Goal: Information Seeking & Learning: Learn about a topic

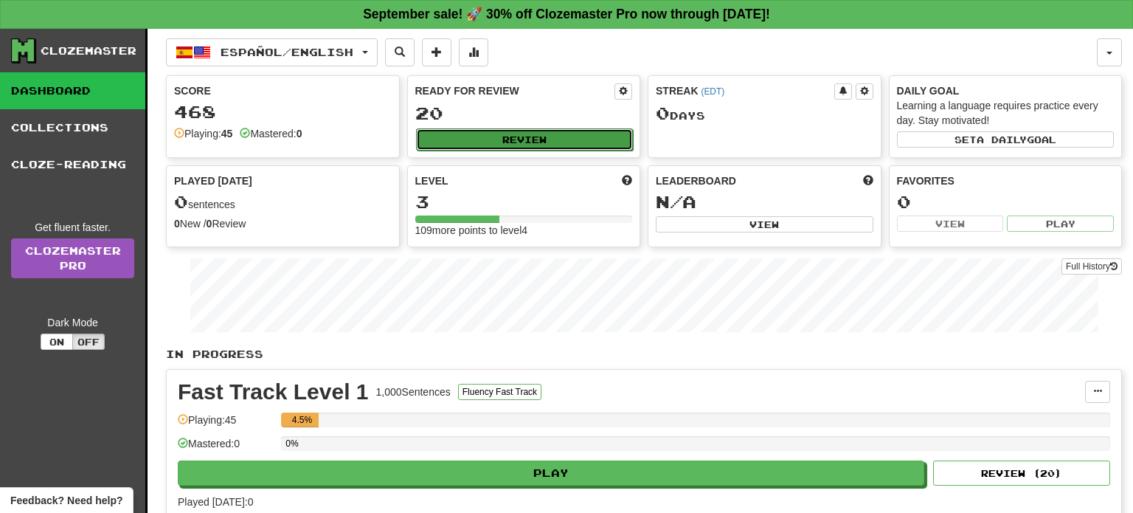
click at [516, 142] on button "Review" at bounding box center [525, 139] width 218 height 22
select select "**"
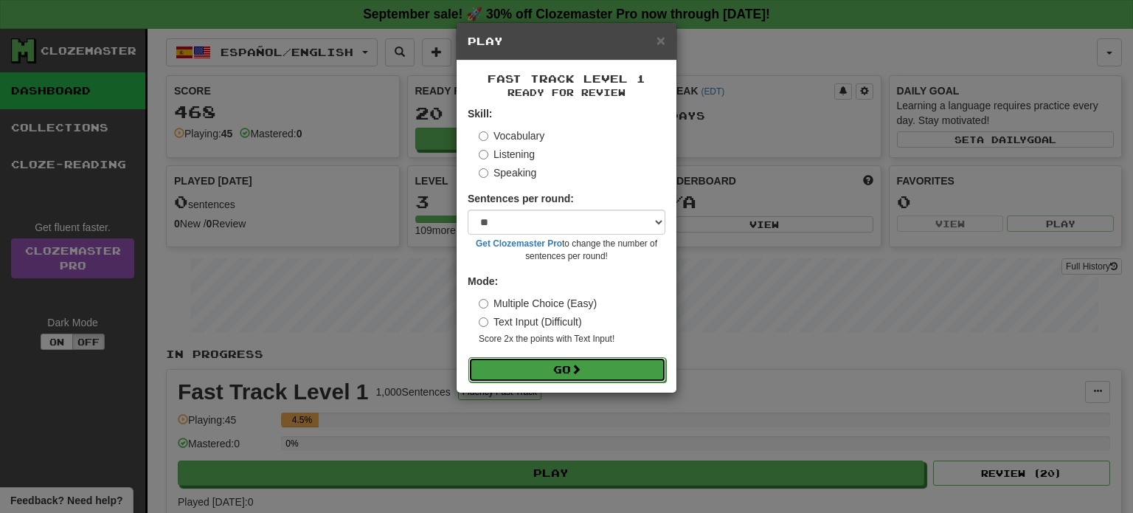
click at [598, 364] on button "Go" at bounding box center [567, 369] width 198 height 25
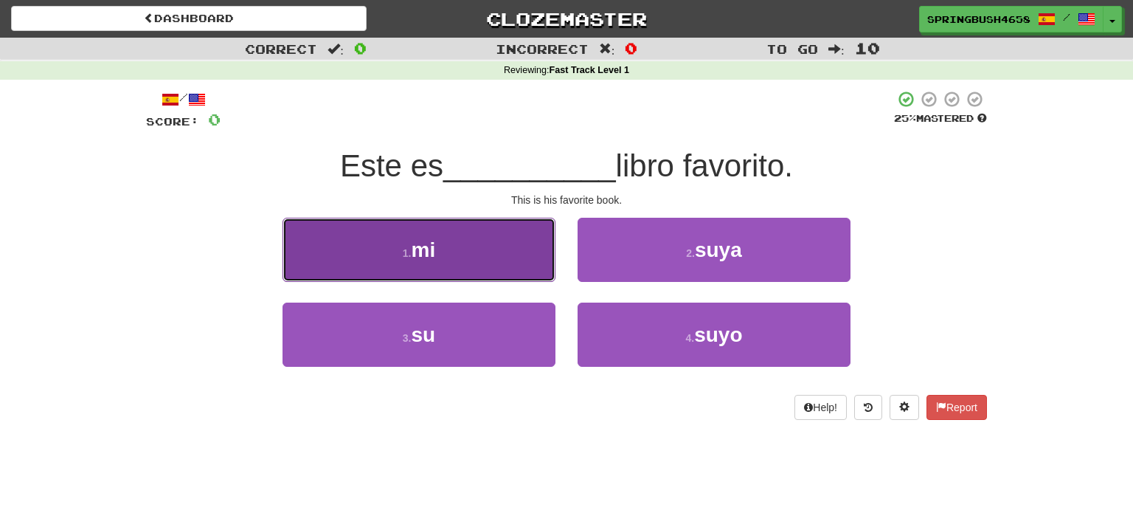
click at [512, 235] on button "1 . mi" at bounding box center [419, 250] width 273 height 64
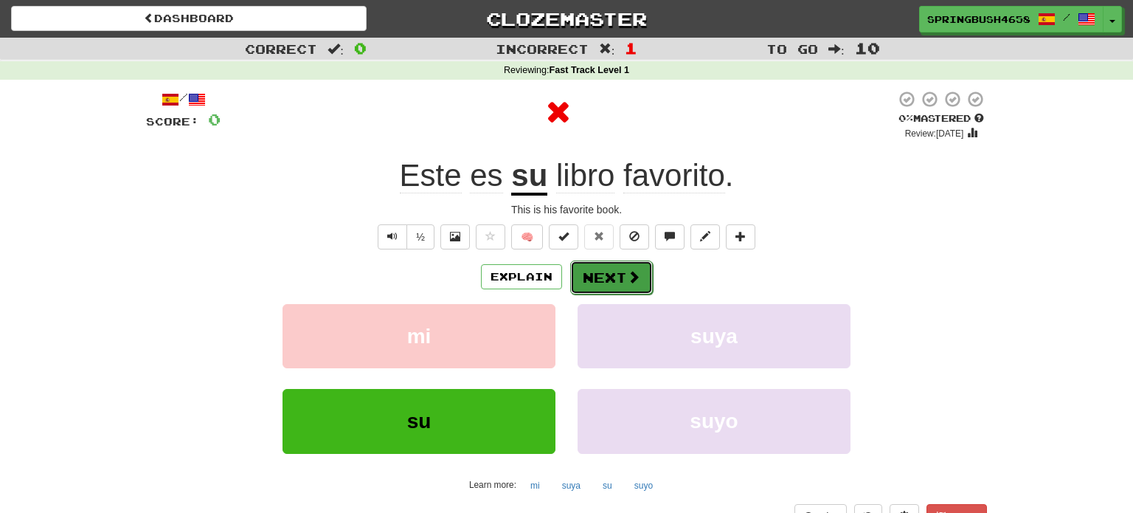
click at [623, 281] on button "Next" at bounding box center [611, 277] width 83 height 34
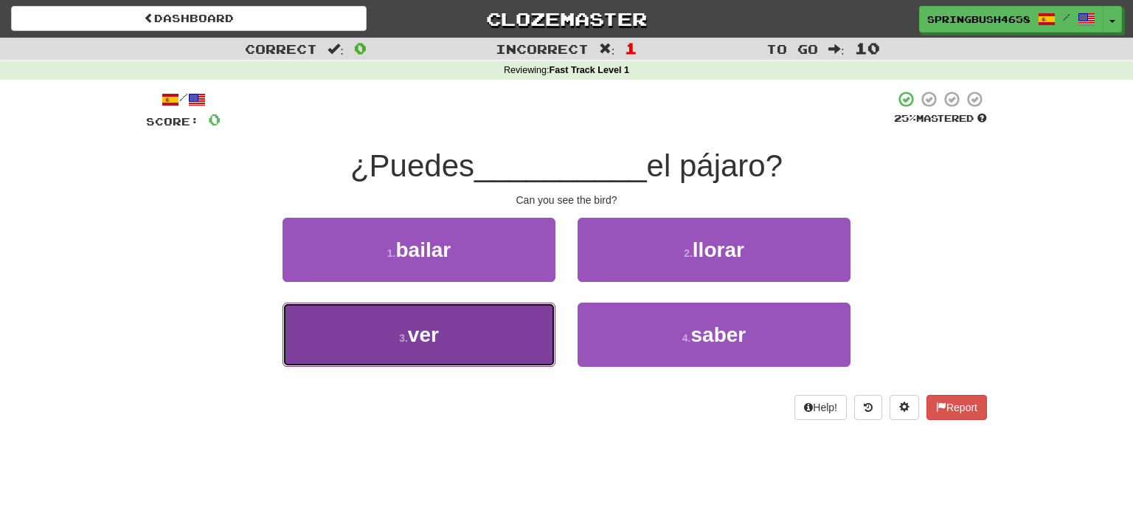
click at [513, 336] on button "3 . ver" at bounding box center [419, 334] width 273 height 64
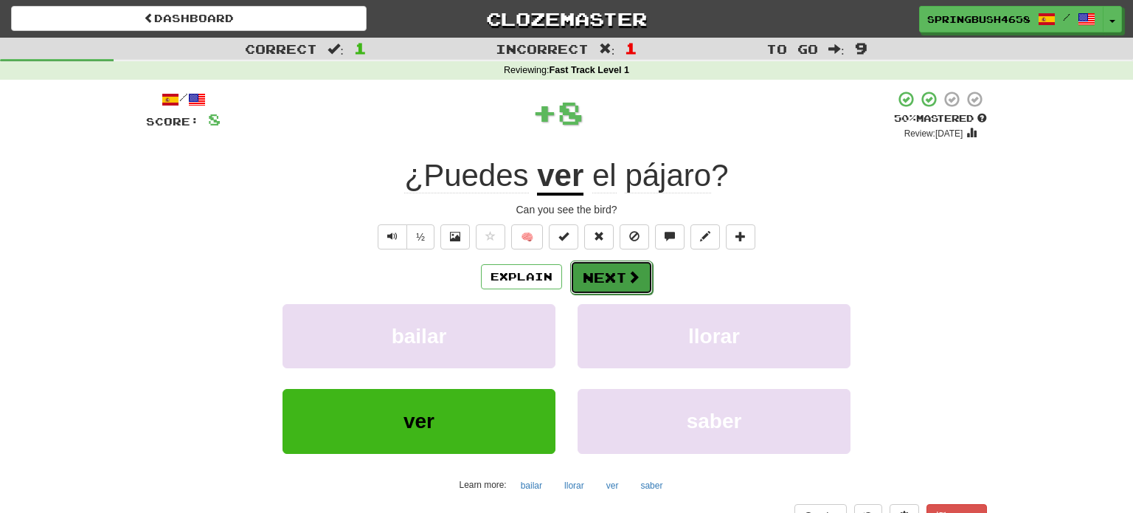
click at [609, 271] on button "Next" at bounding box center [611, 277] width 83 height 34
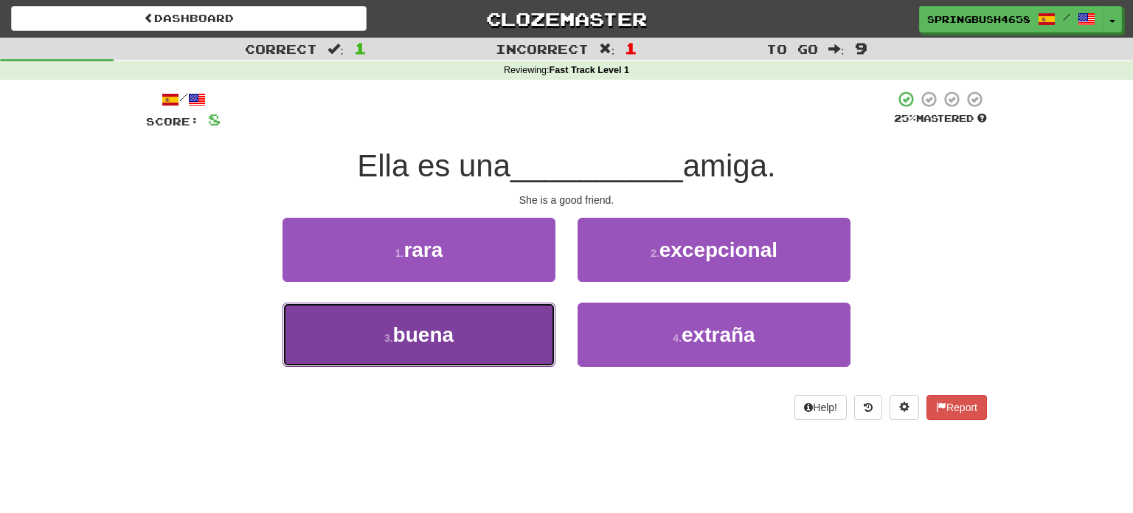
click at [521, 334] on button "3 . buena" at bounding box center [419, 334] width 273 height 64
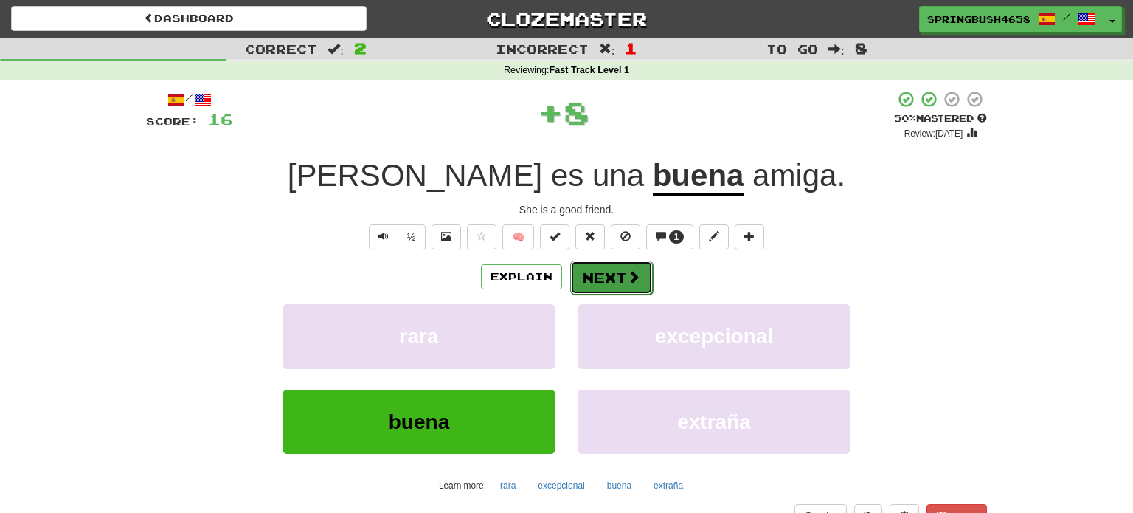
click at [606, 269] on button "Next" at bounding box center [611, 277] width 83 height 34
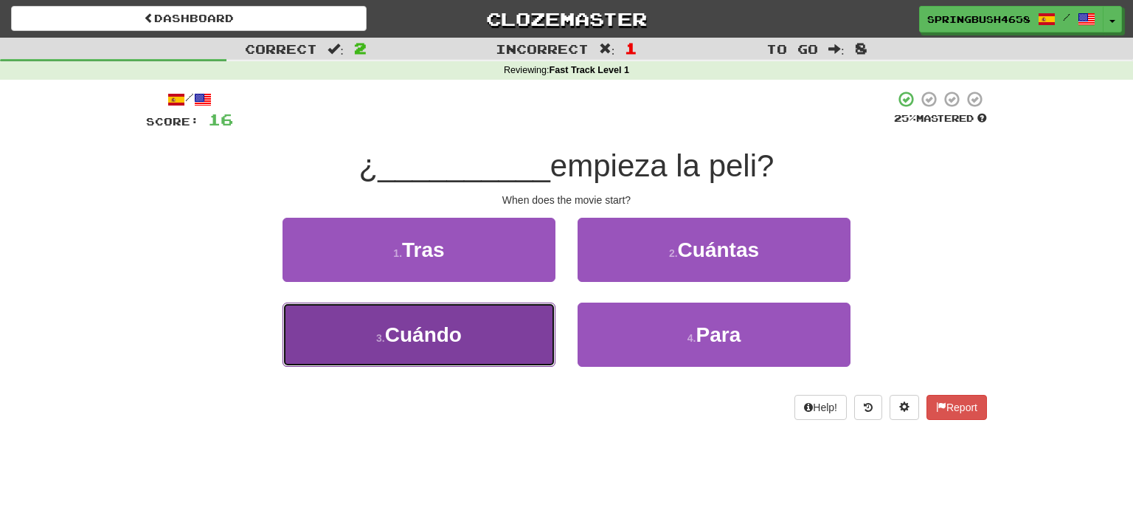
click at [494, 317] on button "3 . Cuándo" at bounding box center [419, 334] width 273 height 64
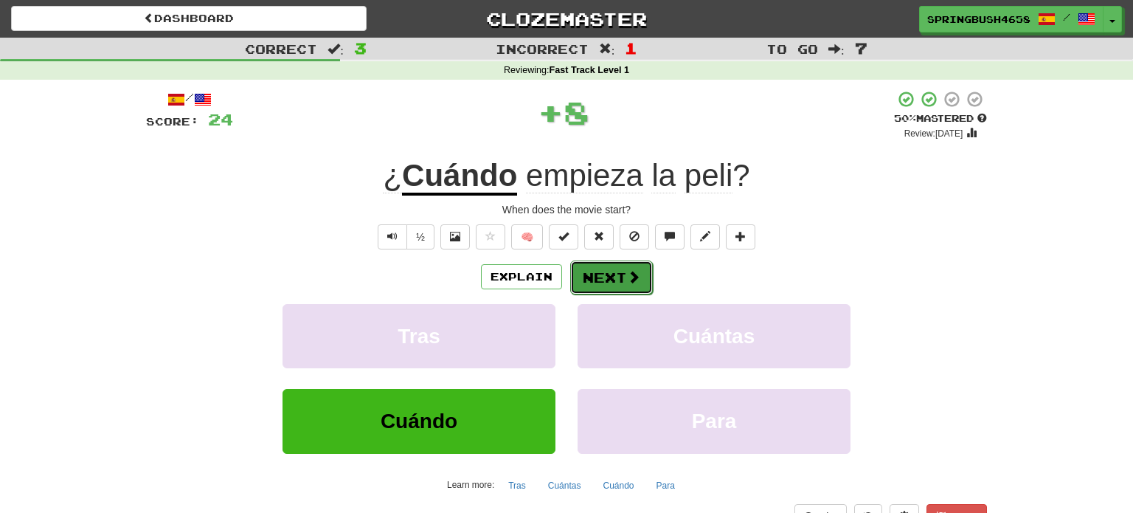
click at [593, 274] on button "Next" at bounding box center [611, 277] width 83 height 34
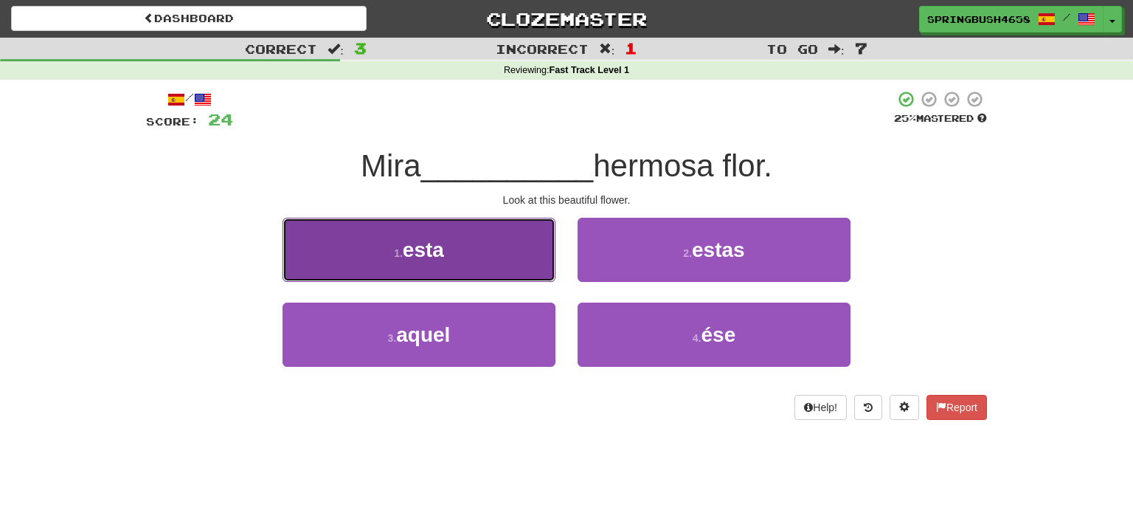
click at [490, 258] on button "1 . esta" at bounding box center [419, 250] width 273 height 64
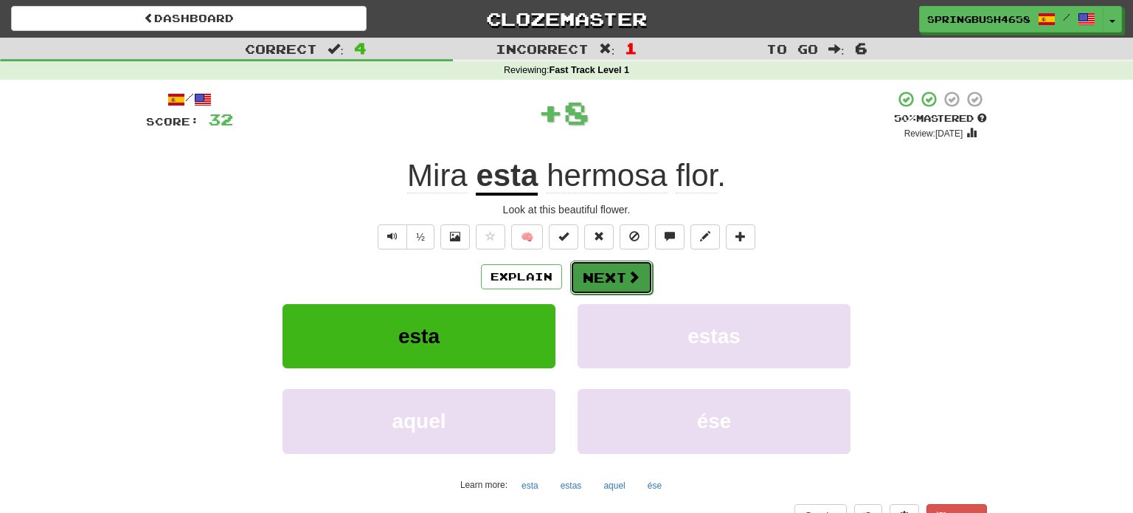
click at [611, 274] on button "Next" at bounding box center [611, 277] width 83 height 34
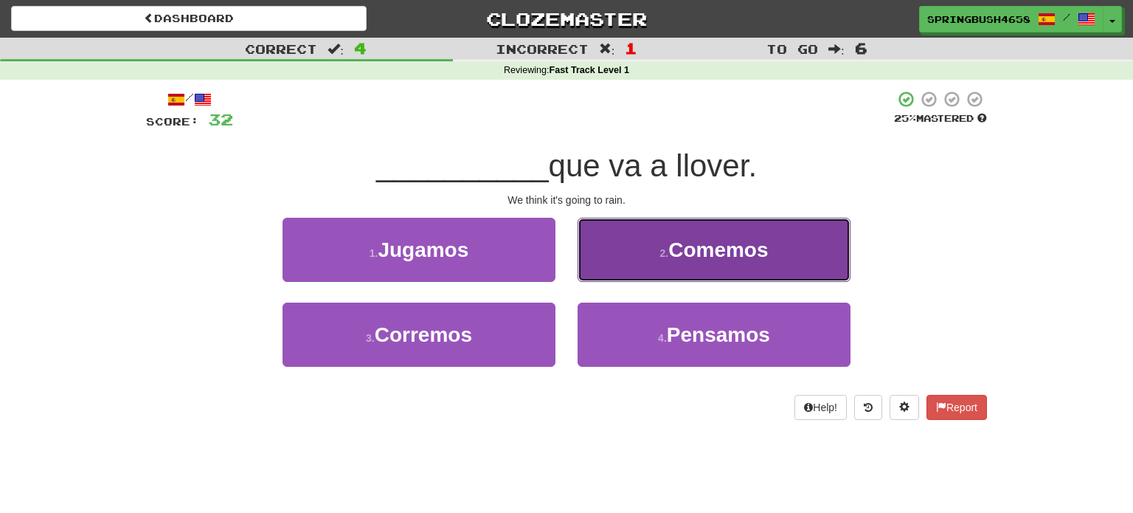
click at [659, 249] on small "2 ." at bounding box center [663, 253] width 9 height 12
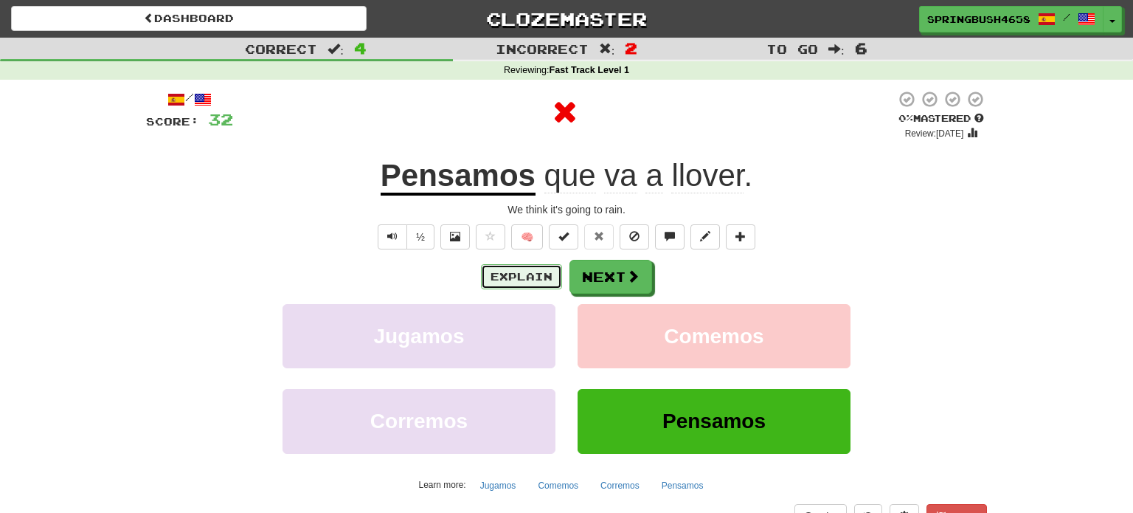
click at [536, 284] on button "Explain" at bounding box center [521, 276] width 81 height 25
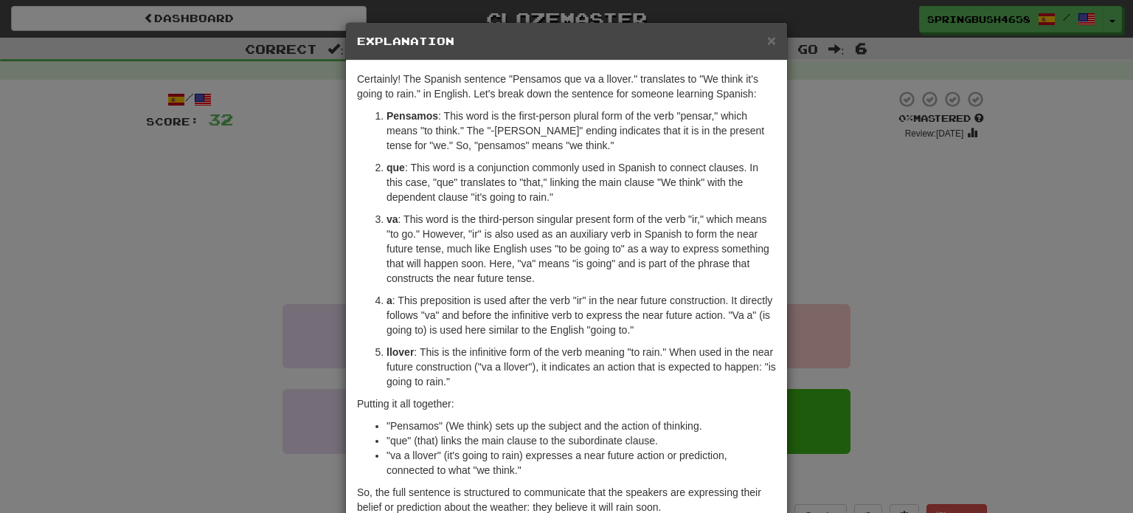
click at [777, 185] on div "Certainly! The Spanish sentence "Pensamos que va a llover." translates to "We t…" at bounding box center [566, 296] width 441 height 472
click at [820, 194] on div "× Explanation Certainly! The Spanish sentence "Pensamos que va a llover." trans…" at bounding box center [566, 256] width 1133 height 513
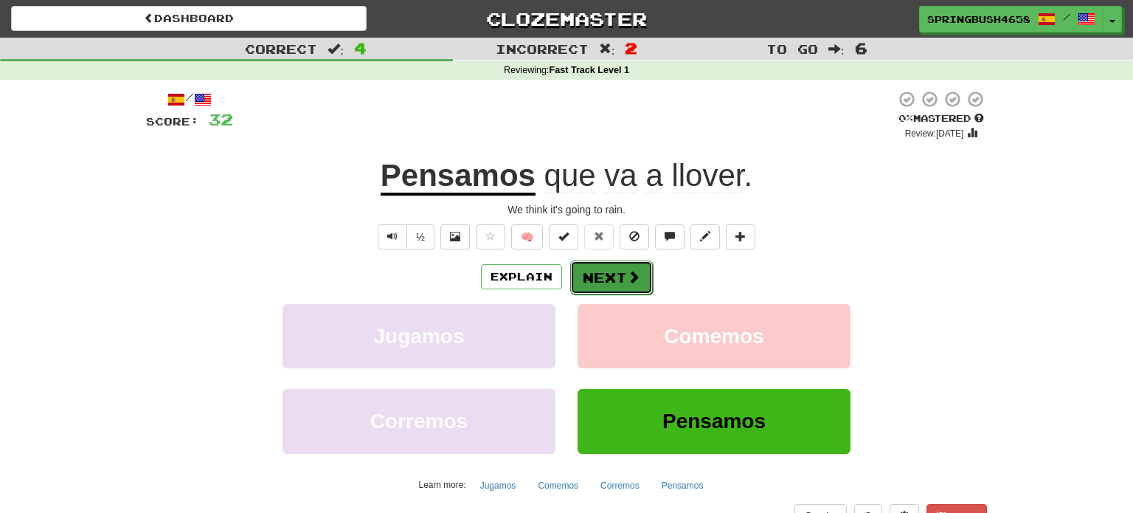
click at [617, 274] on button "Next" at bounding box center [611, 277] width 83 height 34
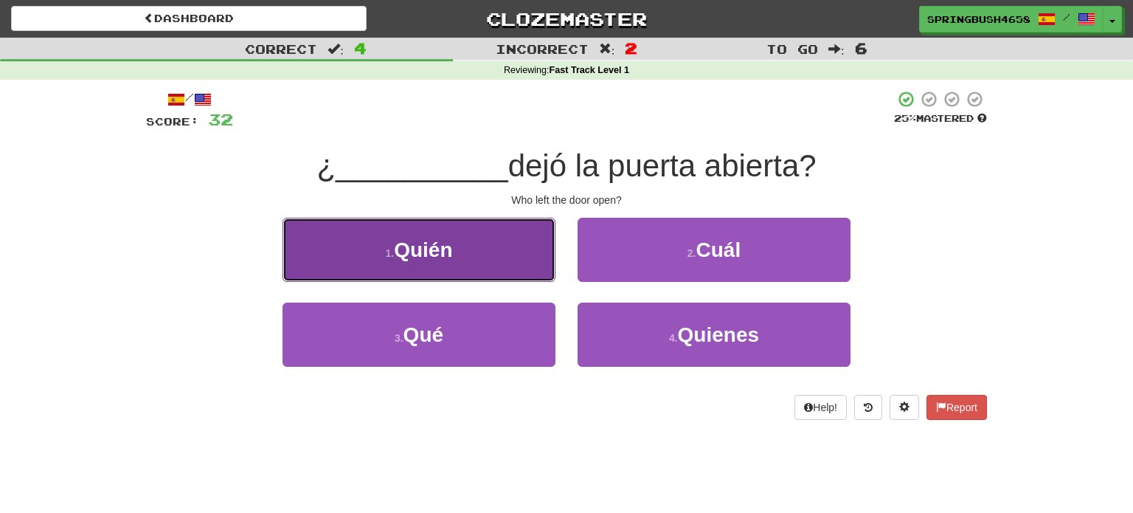
click at [503, 251] on button "1 . Quién" at bounding box center [419, 250] width 273 height 64
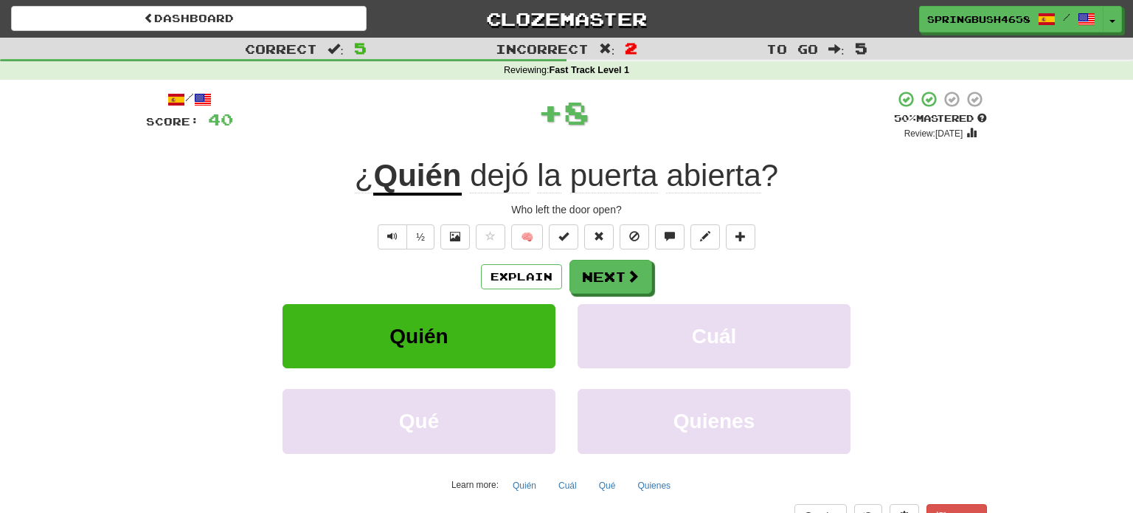
click at [662, 288] on div "Explain Next" at bounding box center [566, 277] width 841 height 34
click at [627, 280] on span at bounding box center [633, 276] width 13 height 13
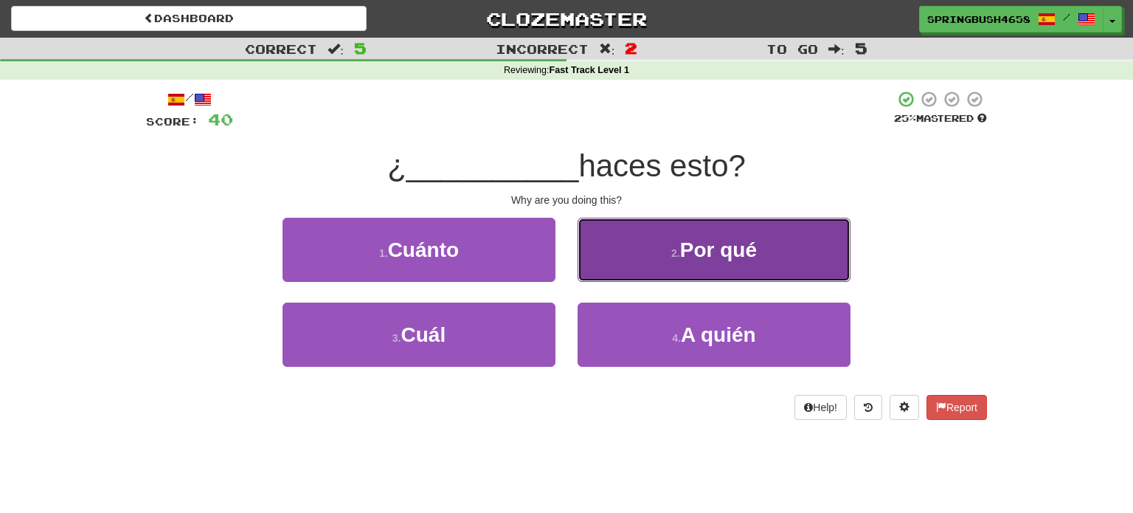
click at [699, 258] on span "Por qué" at bounding box center [718, 249] width 77 height 23
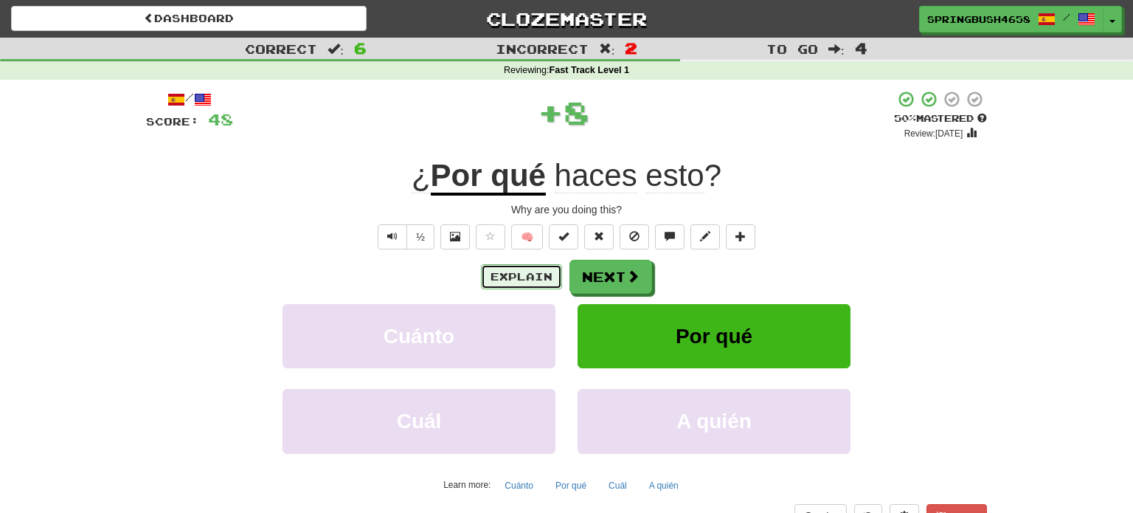
click at [509, 285] on button "Explain" at bounding box center [521, 276] width 81 height 25
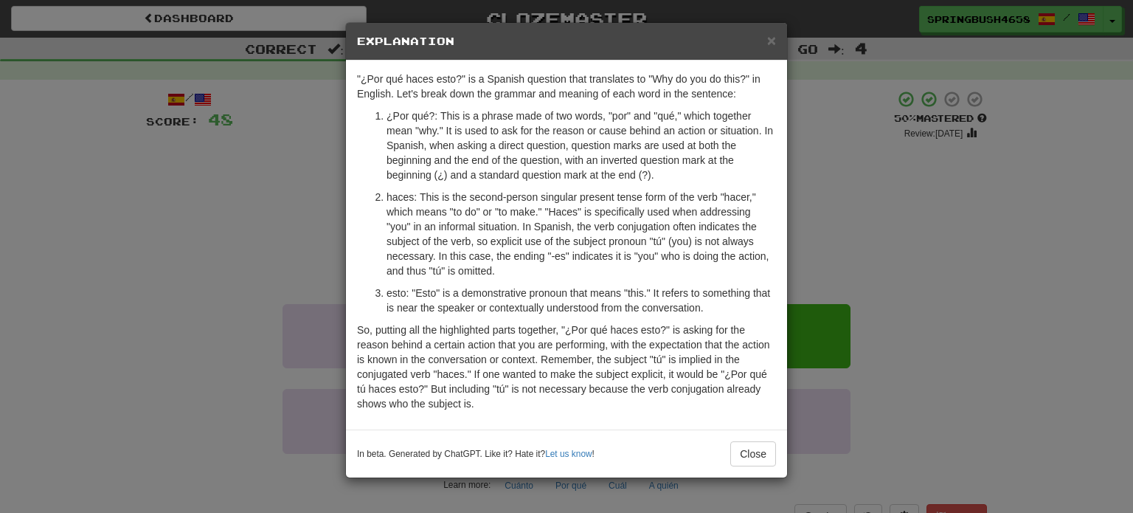
click at [954, 232] on div "× Explanation "¿Por qué haces esto?" is a Spanish question that translates to "…" at bounding box center [566, 256] width 1133 height 513
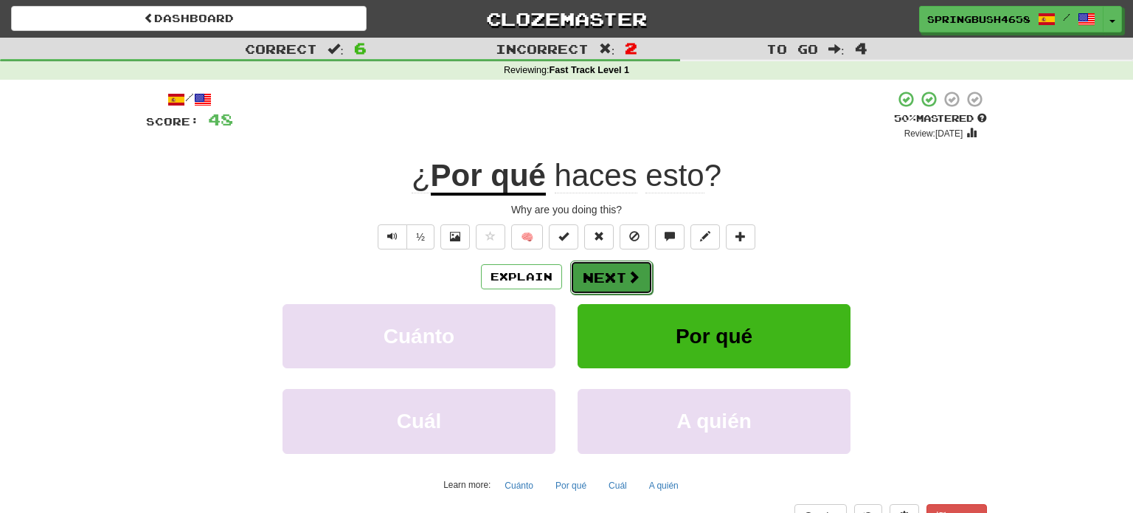
click at [604, 280] on button "Next" at bounding box center [611, 277] width 83 height 34
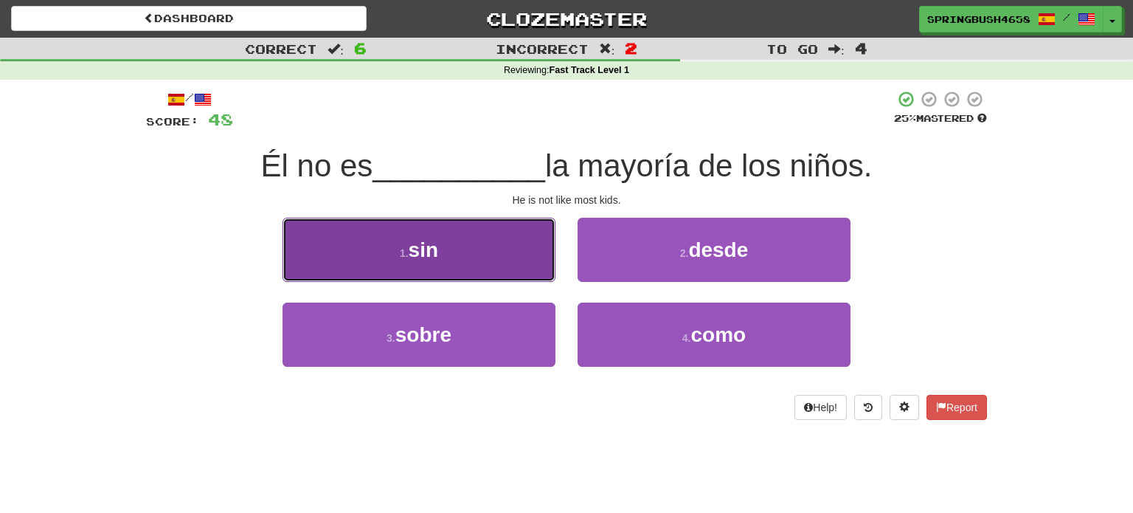
click at [451, 261] on button "1 . sin" at bounding box center [419, 250] width 273 height 64
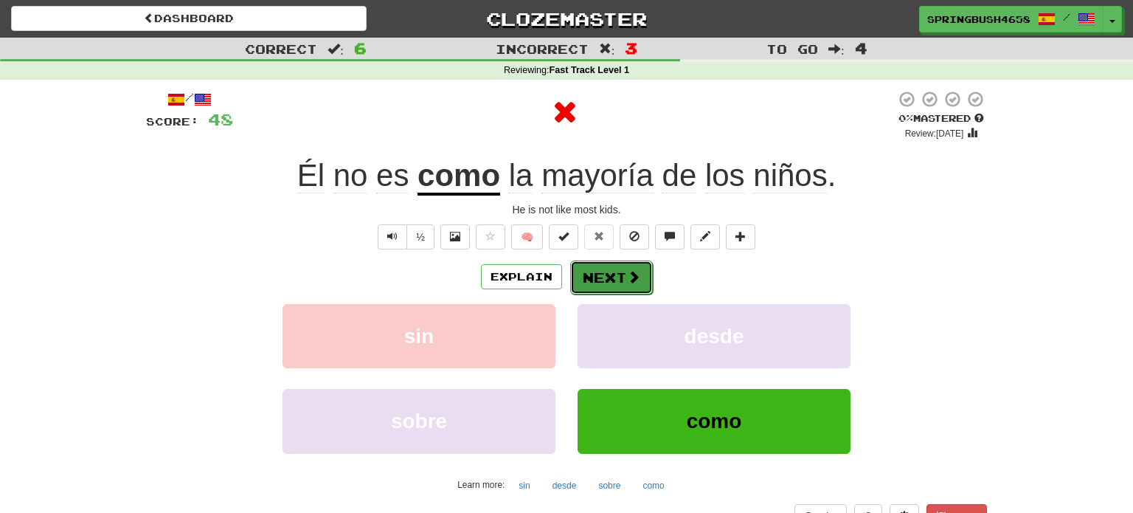
click at [620, 276] on button "Next" at bounding box center [611, 277] width 83 height 34
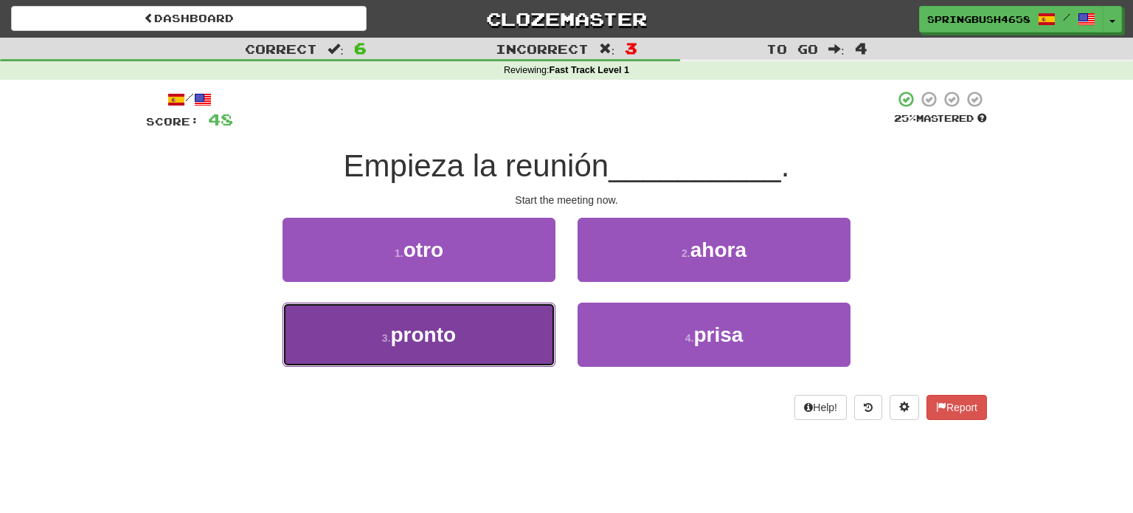
click at [511, 343] on button "3 . pronto" at bounding box center [419, 334] width 273 height 64
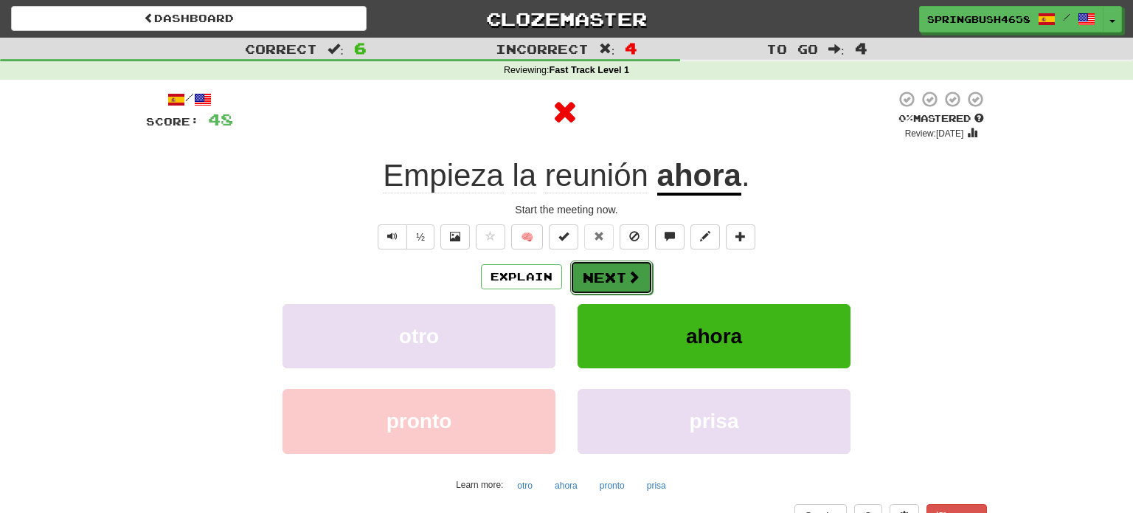
click at [603, 275] on button "Next" at bounding box center [611, 277] width 83 height 34
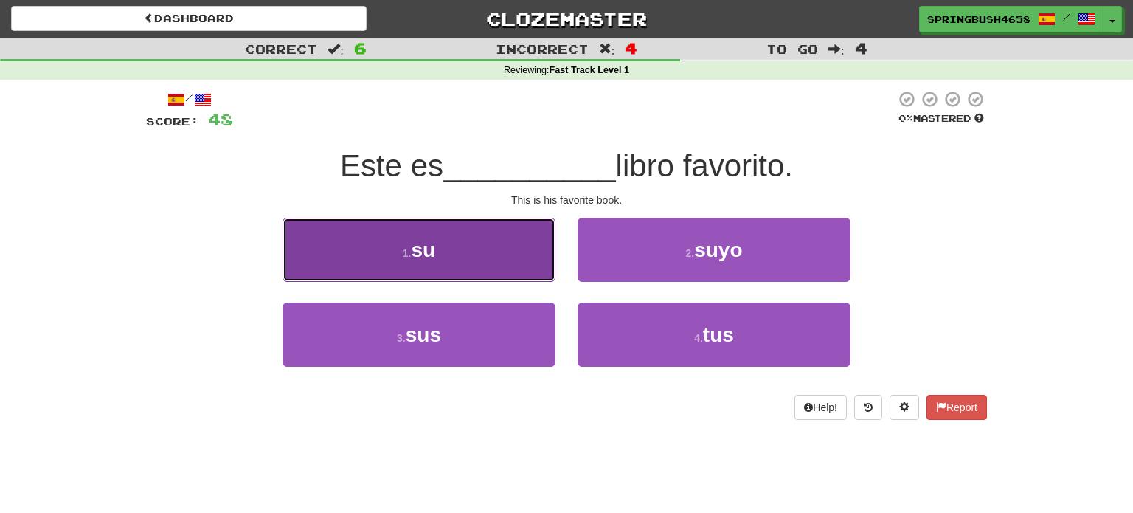
click at [457, 252] on button "1 . su" at bounding box center [419, 250] width 273 height 64
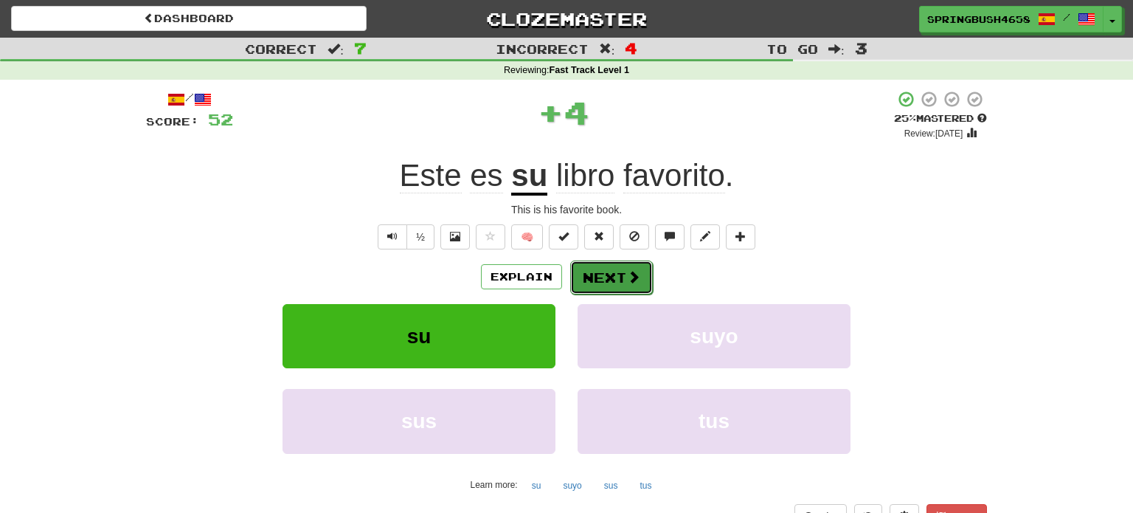
click at [638, 283] on span at bounding box center [633, 276] width 13 height 13
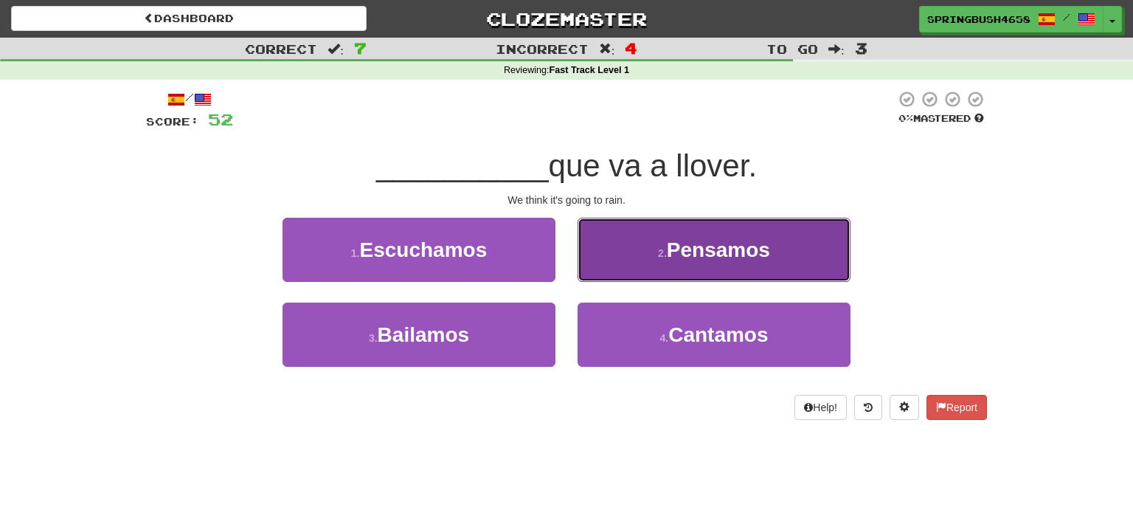
click at [704, 250] on span "Pensamos" at bounding box center [718, 249] width 103 height 23
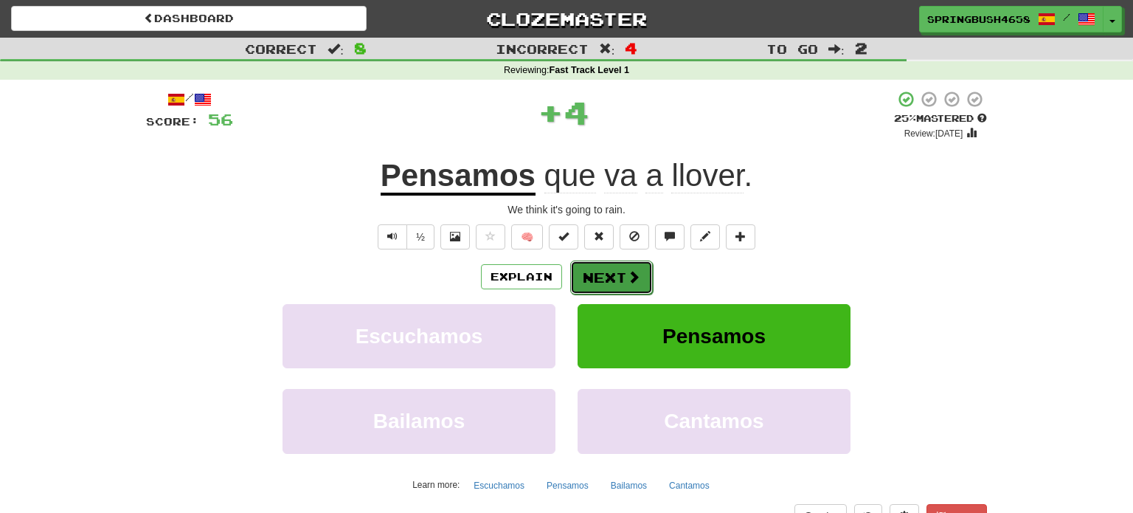
click at [640, 280] on button "Next" at bounding box center [611, 277] width 83 height 34
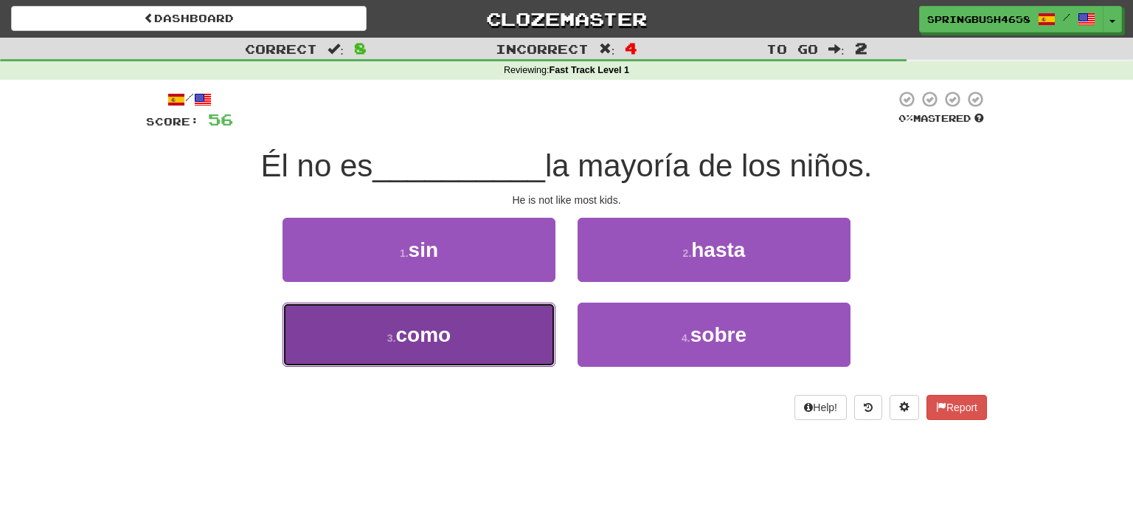
click at [451, 344] on span "como" at bounding box center [423, 334] width 55 height 23
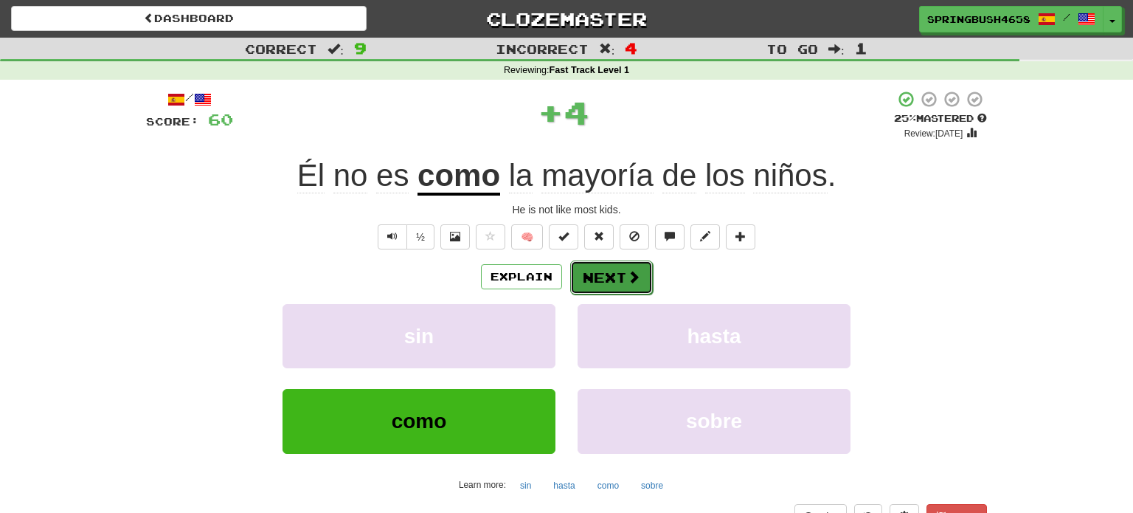
click at [600, 273] on button "Next" at bounding box center [611, 277] width 83 height 34
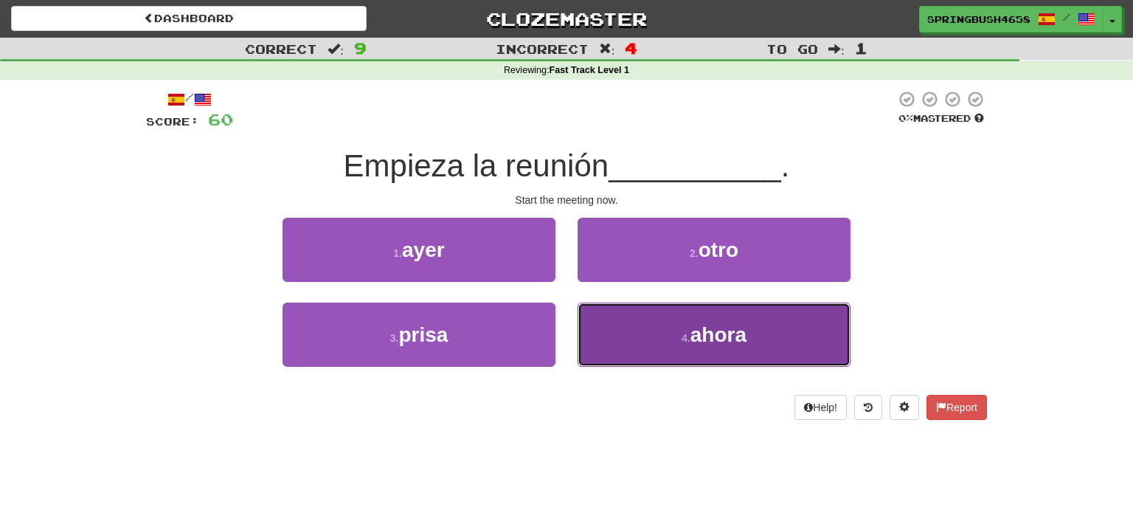
click at [659, 336] on button "4 . ahora" at bounding box center [714, 334] width 273 height 64
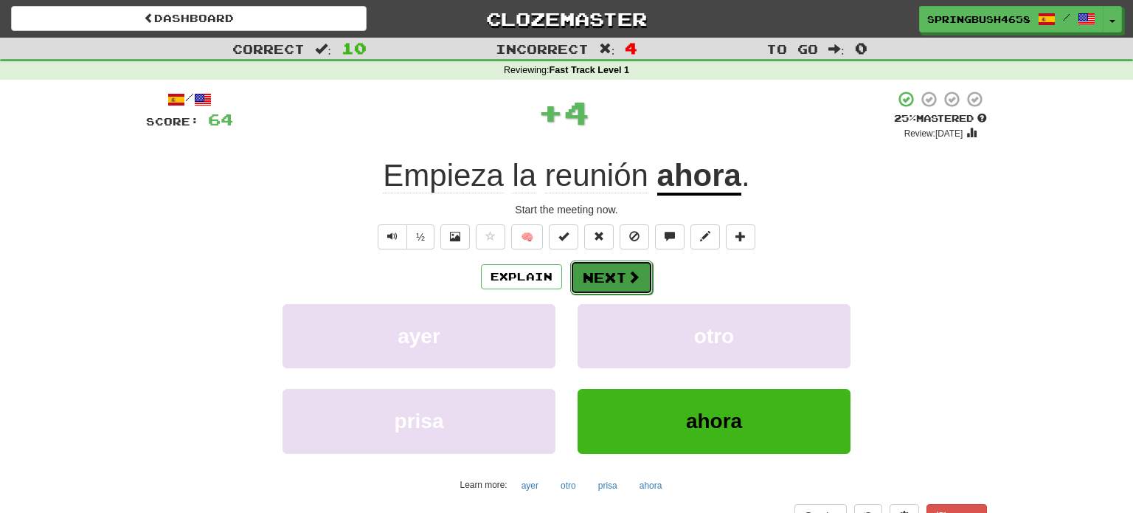
click at [627, 280] on span at bounding box center [633, 276] width 13 height 13
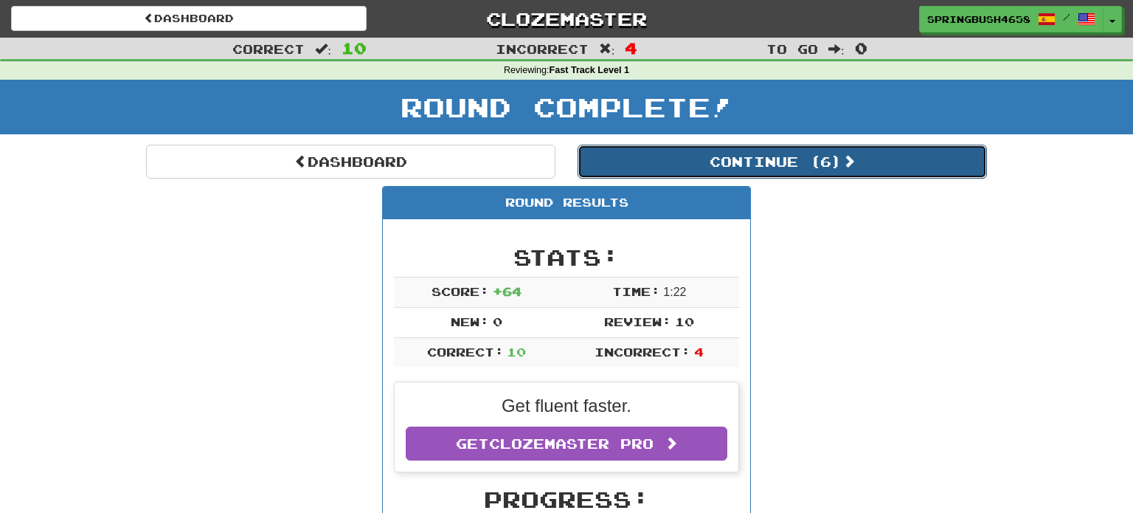
click at [802, 169] on button "Continue ( 6 )" at bounding box center [782, 162] width 409 height 34
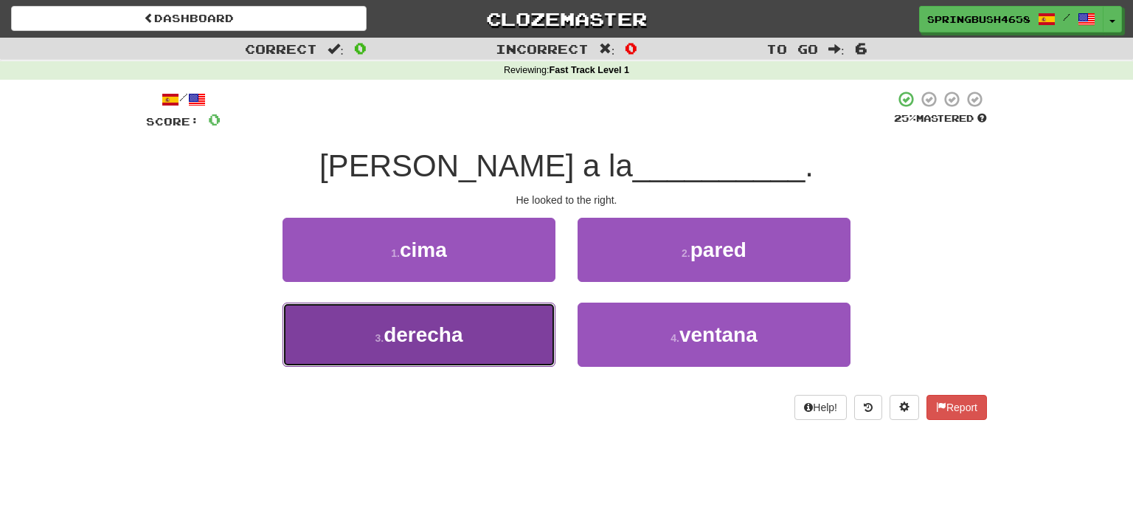
click at [512, 305] on button "3 . derecha" at bounding box center [419, 334] width 273 height 64
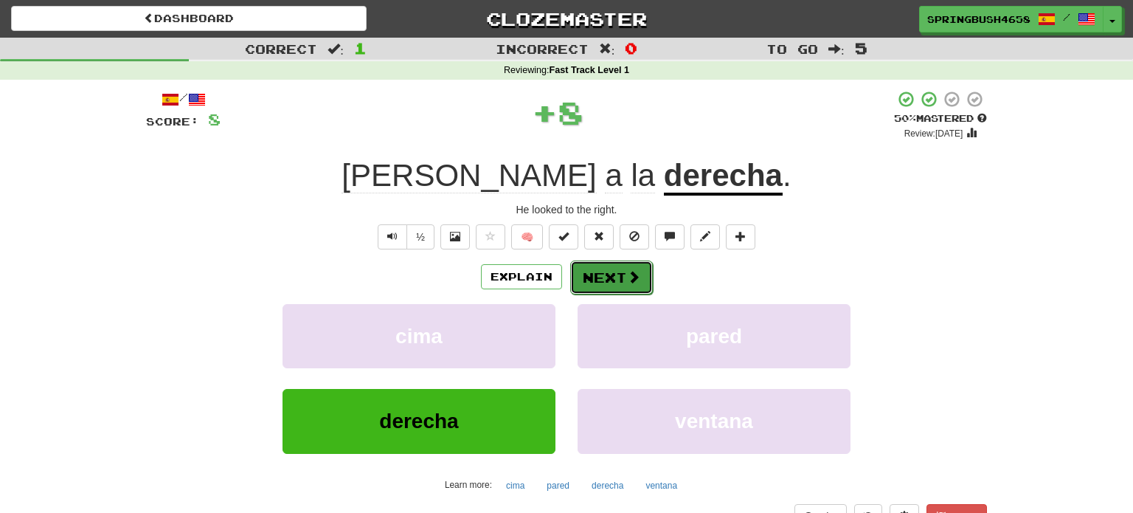
click at [592, 288] on button "Next" at bounding box center [611, 277] width 83 height 34
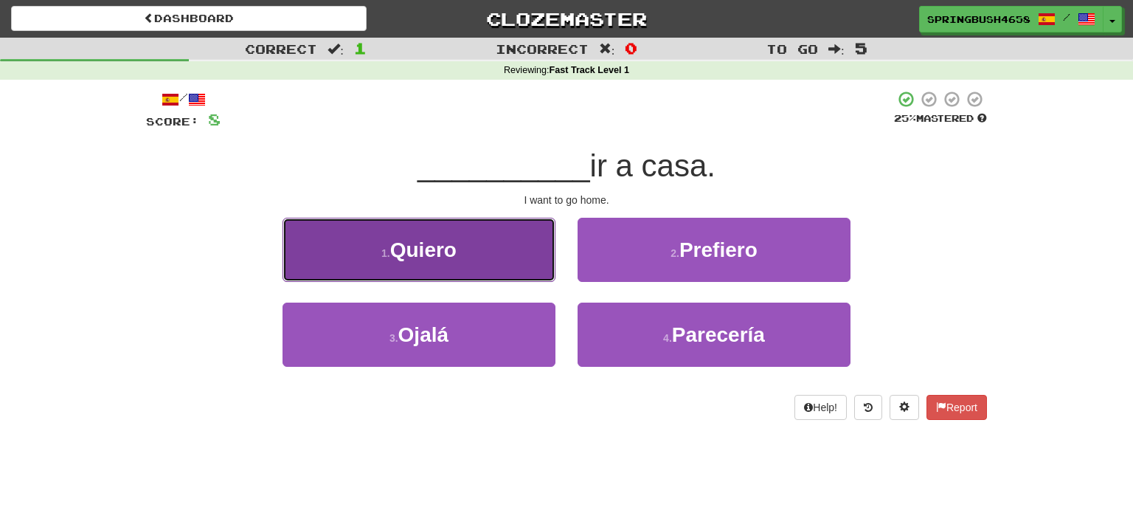
click at [514, 256] on button "1 . Quiero" at bounding box center [419, 250] width 273 height 64
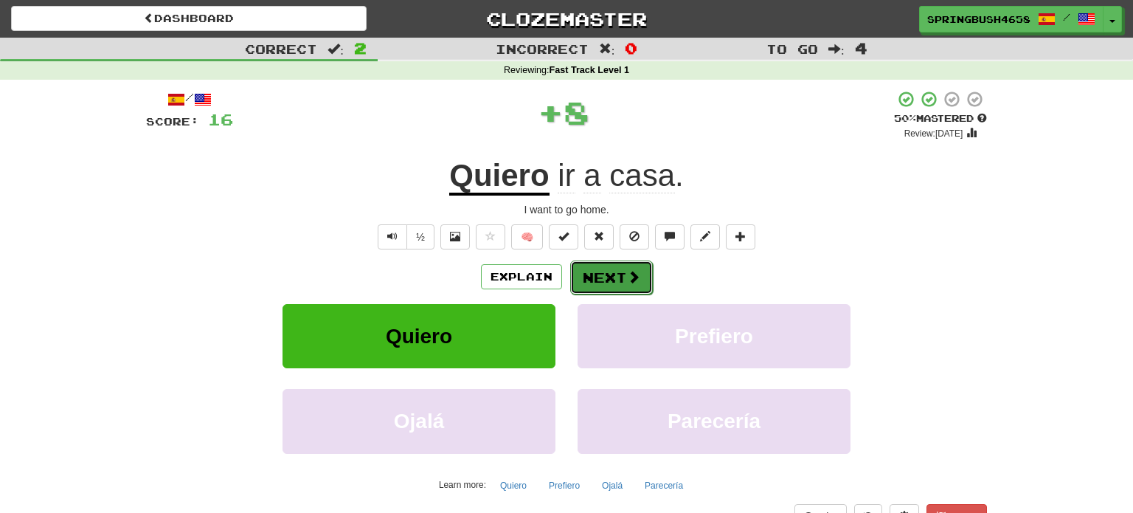
click at [595, 267] on button "Next" at bounding box center [611, 277] width 83 height 34
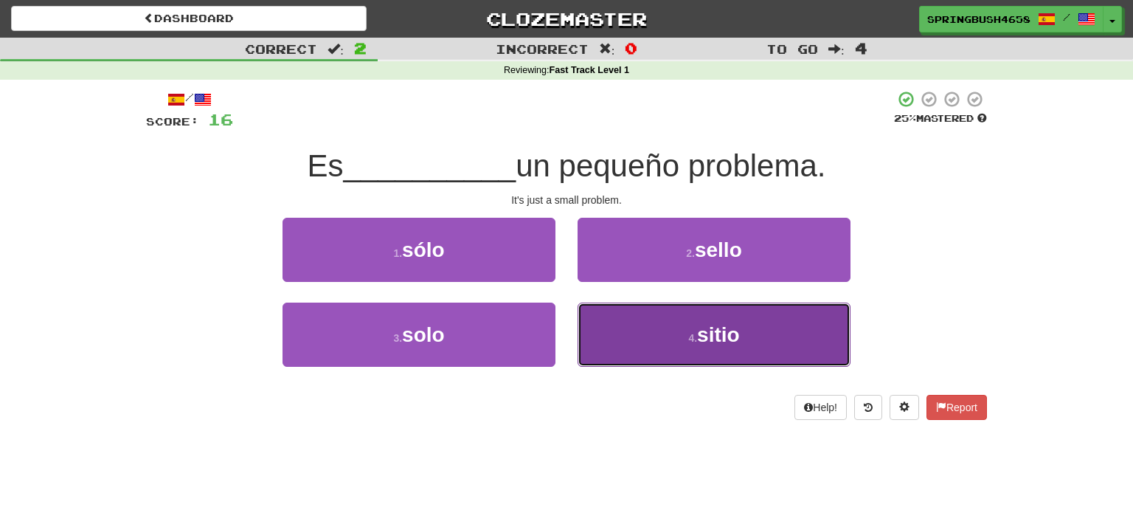
click at [644, 342] on button "4 . sitio" at bounding box center [714, 334] width 273 height 64
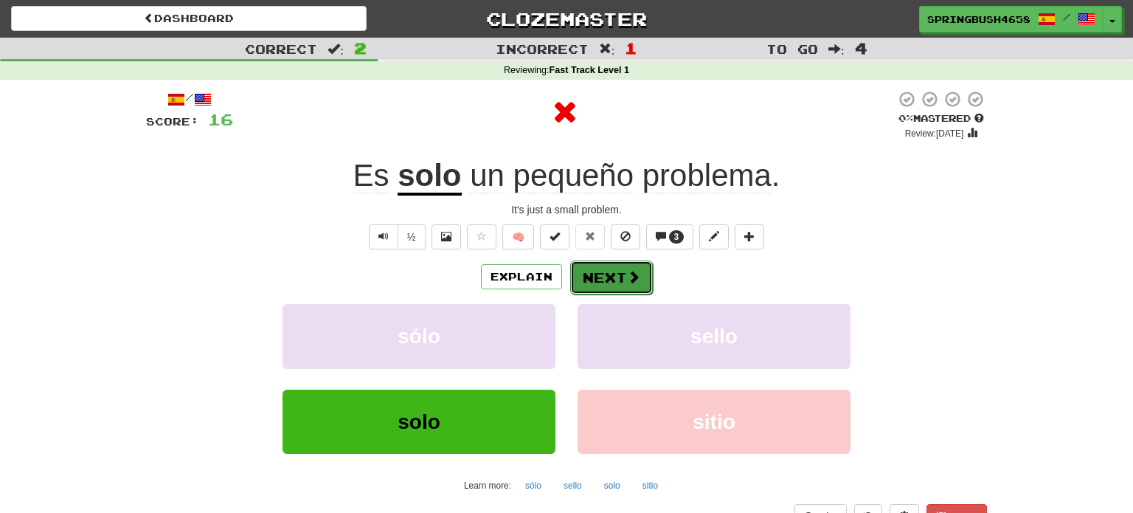
click at [612, 272] on button "Next" at bounding box center [611, 277] width 83 height 34
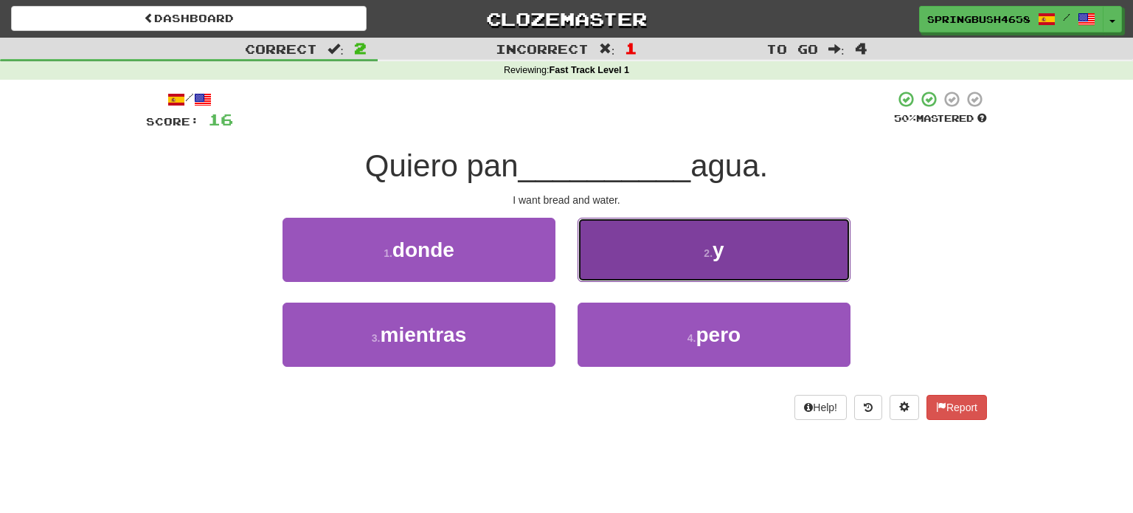
click at [682, 274] on button "2 . y" at bounding box center [714, 250] width 273 height 64
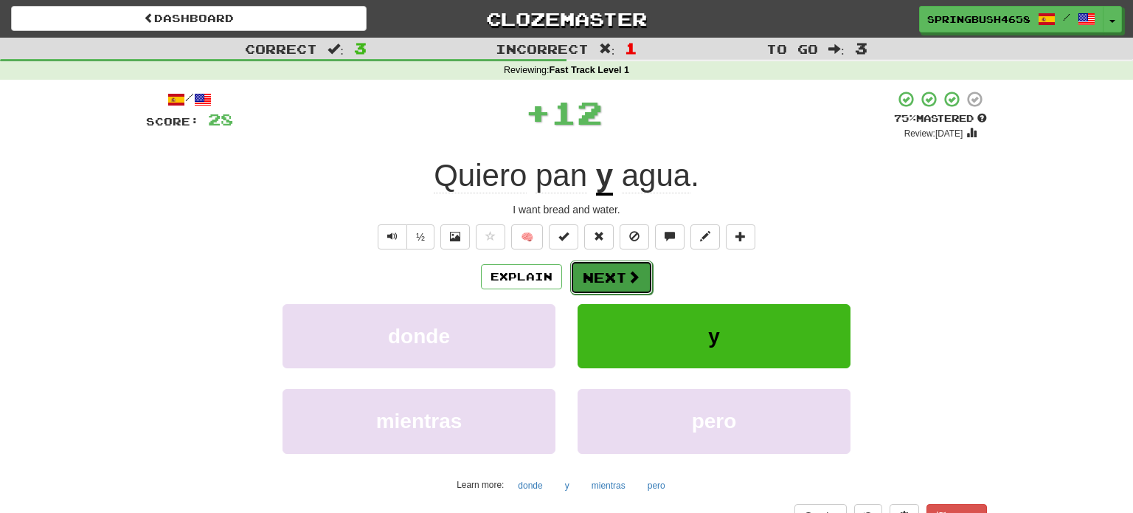
click at [614, 272] on button "Next" at bounding box center [611, 277] width 83 height 34
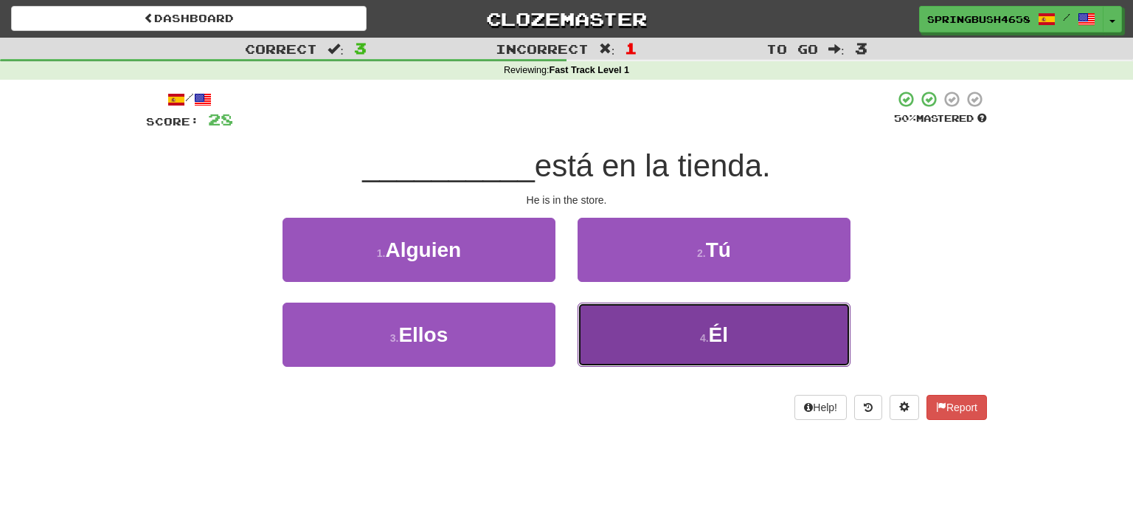
click at [702, 323] on button "4 . Él" at bounding box center [714, 334] width 273 height 64
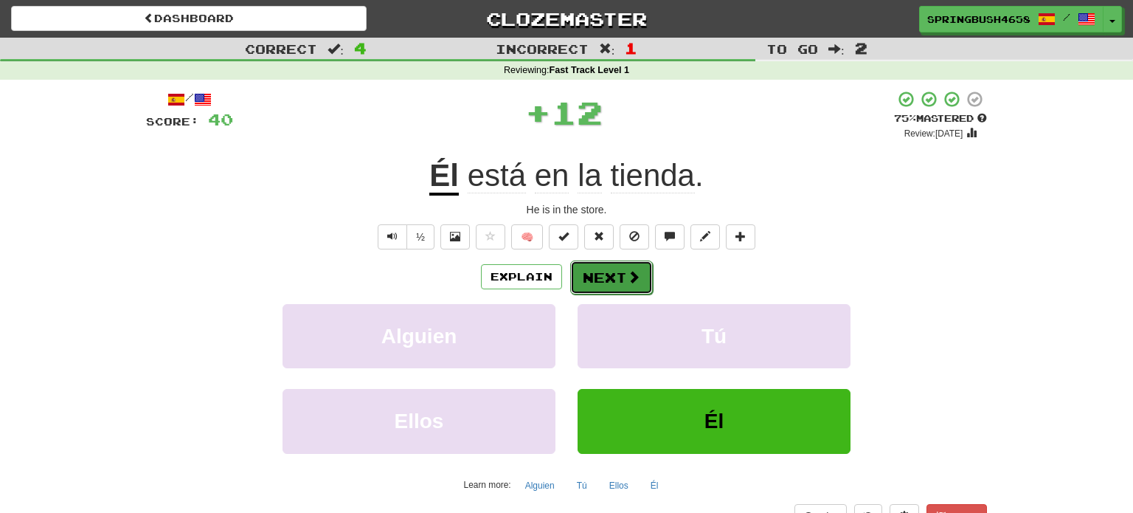
click at [627, 280] on span at bounding box center [633, 276] width 13 height 13
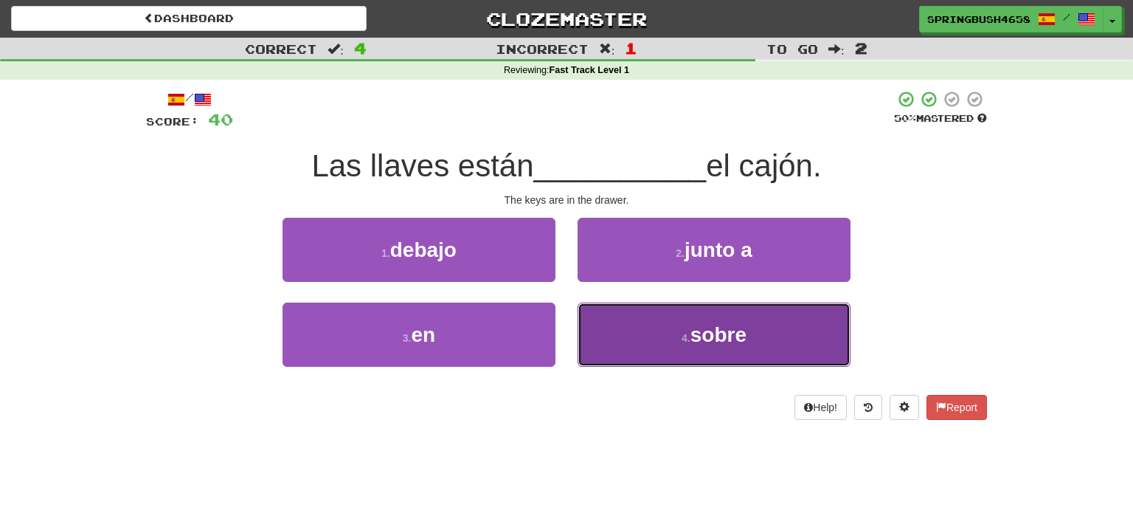
click at [693, 347] on button "4 . sobre" at bounding box center [714, 334] width 273 height 64
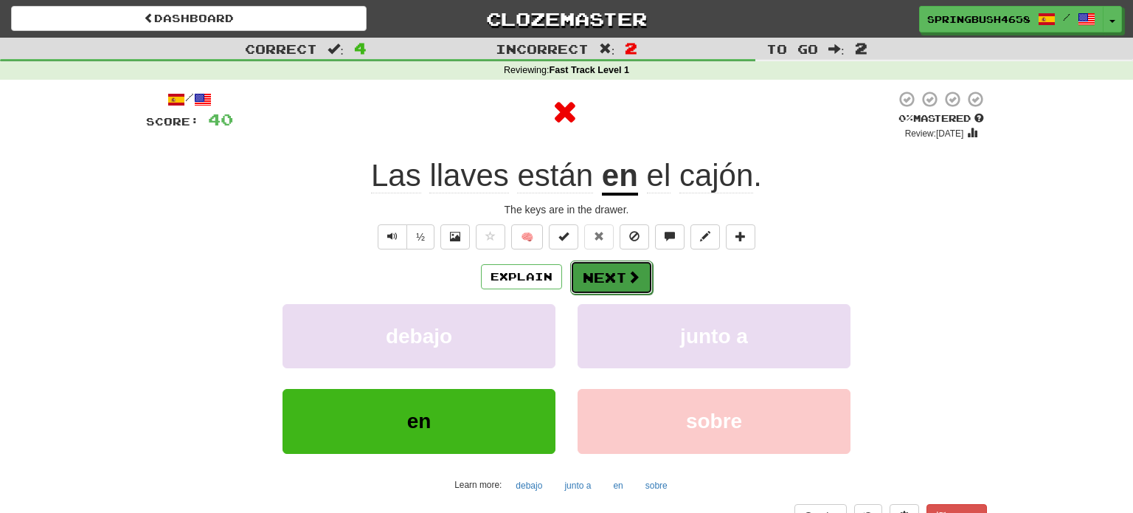
click at [620, 279] on button "Next" at bounding box center [611, 277] width 83 height 34
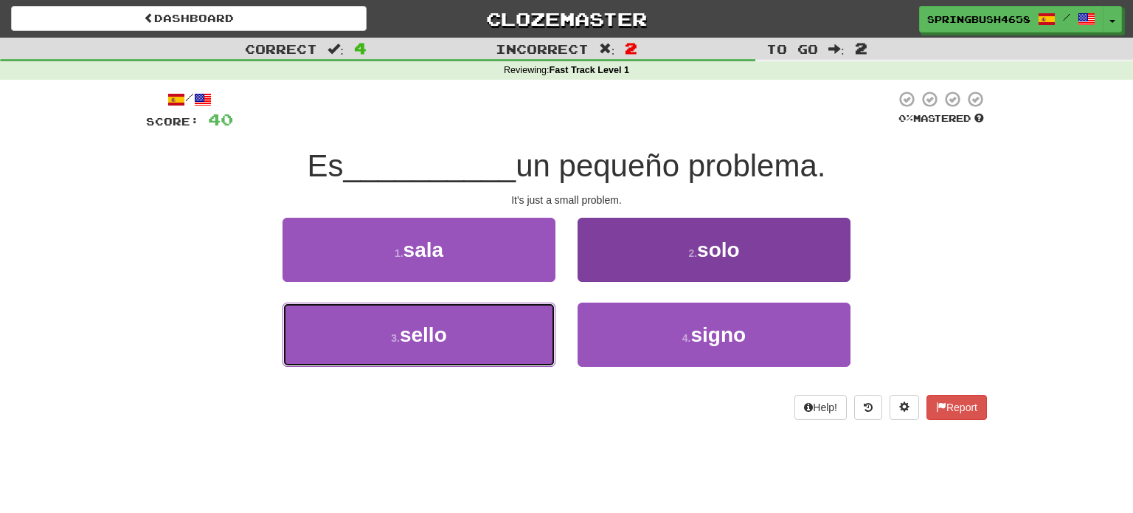
drag, startPoint x: 475, startPoint y: 335, endPoint x: 681, endPoint y: 257, distance: 220.2
click at [681, 257] on div "1 . sala 2 . solo 3 . sello 4 . signo" at bounding box center [566, 303] width 863 height 170
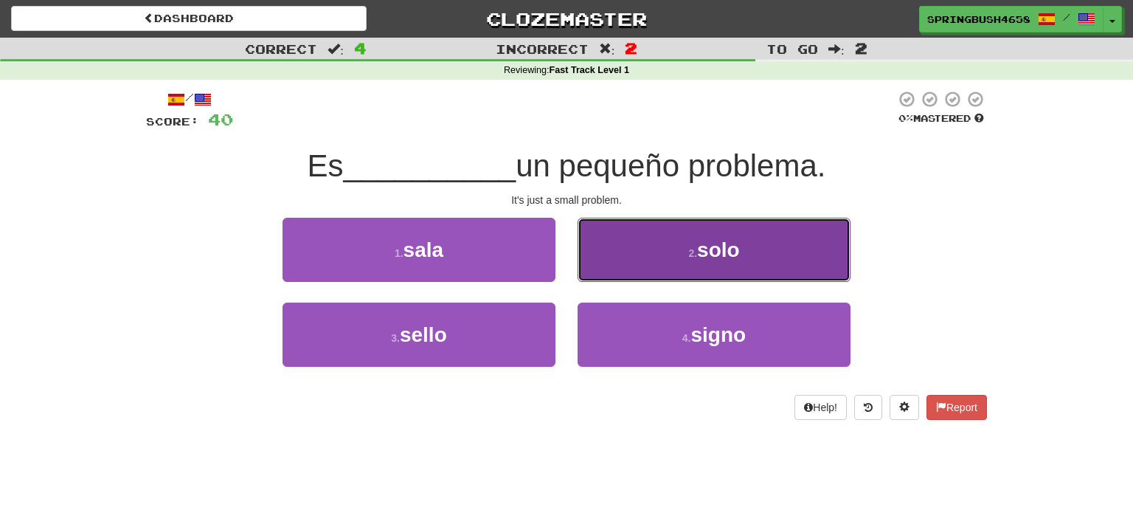
click at [681, 257] on button "2 . solo" at bounding box center [714, 250] width 273 height 64
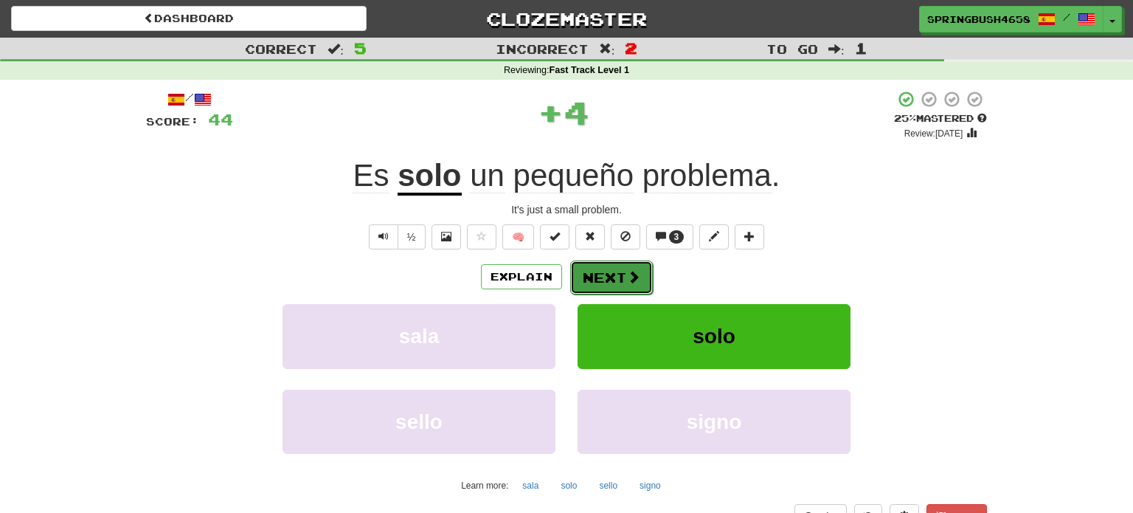
click at [623, 283] on button "Next" at bounding box center [611, 277] width 83 height 34
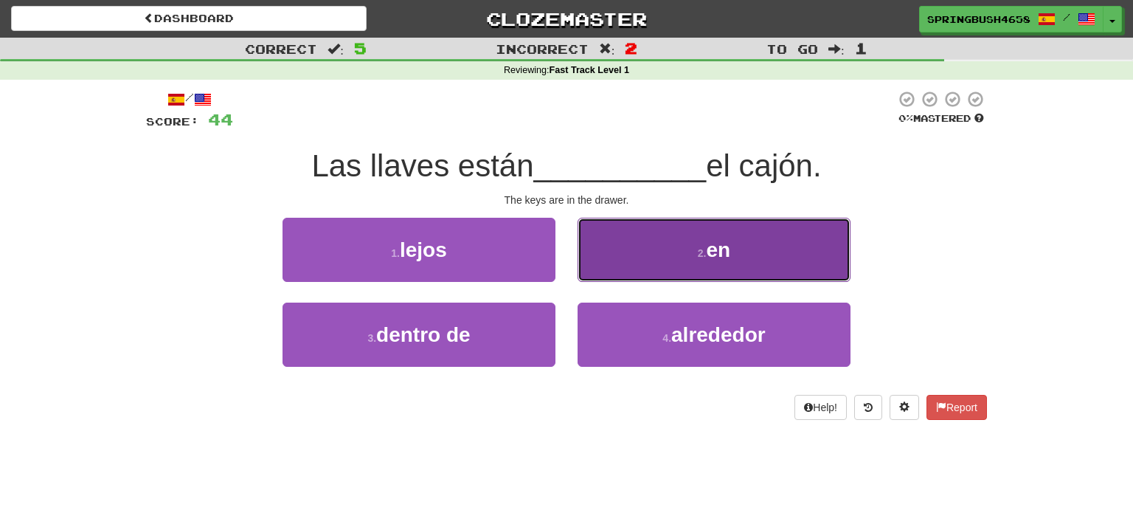
click at [648, 255] on button "2 . en" at bounding box center [714, 250] width 273 height 64
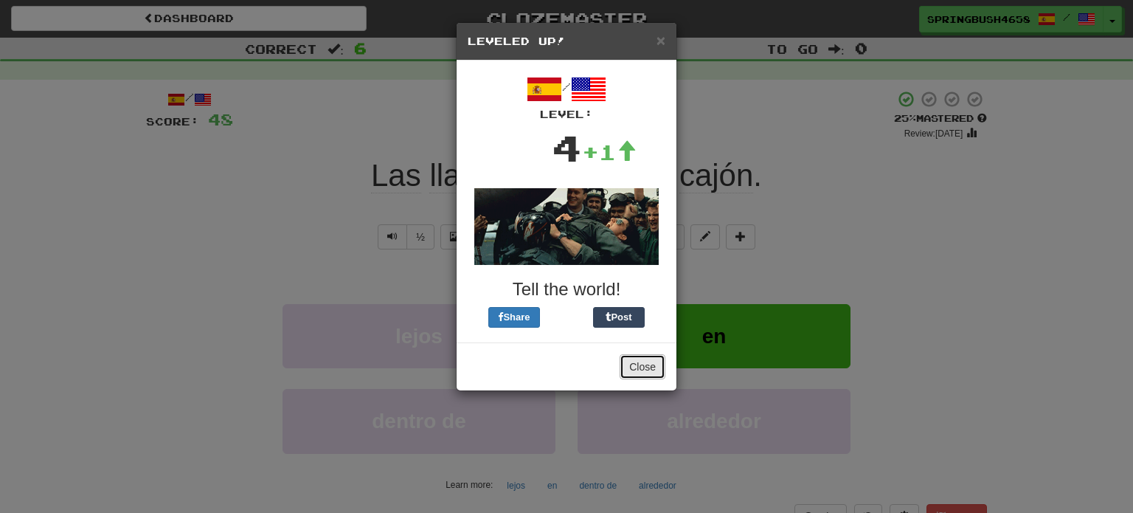
click at [644, 370] on button "Close" at bounding box center [643, 366] width 46 height 25
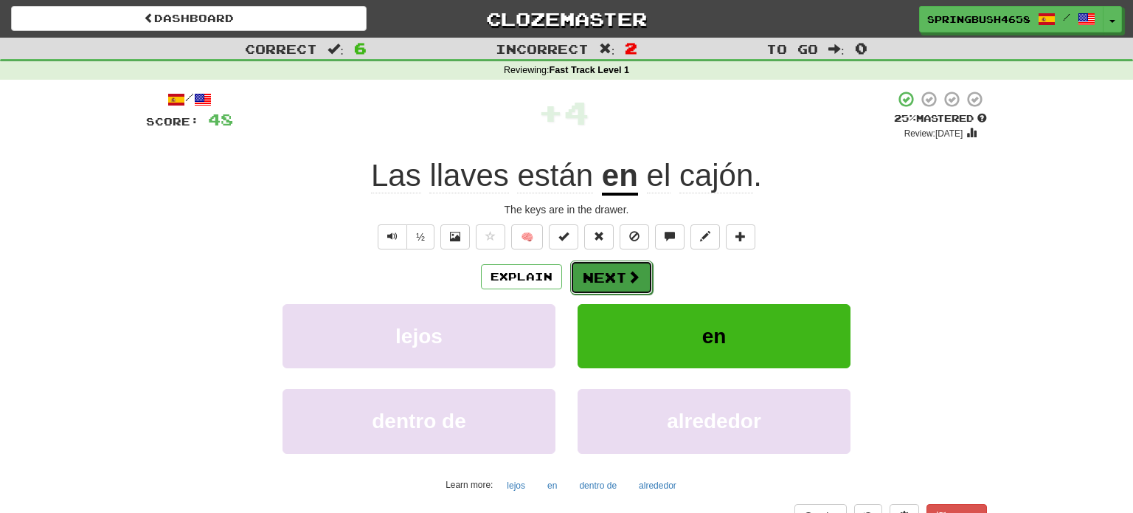
click at [628, 277] on span at bounding box center [633, 276] width 13 height 13
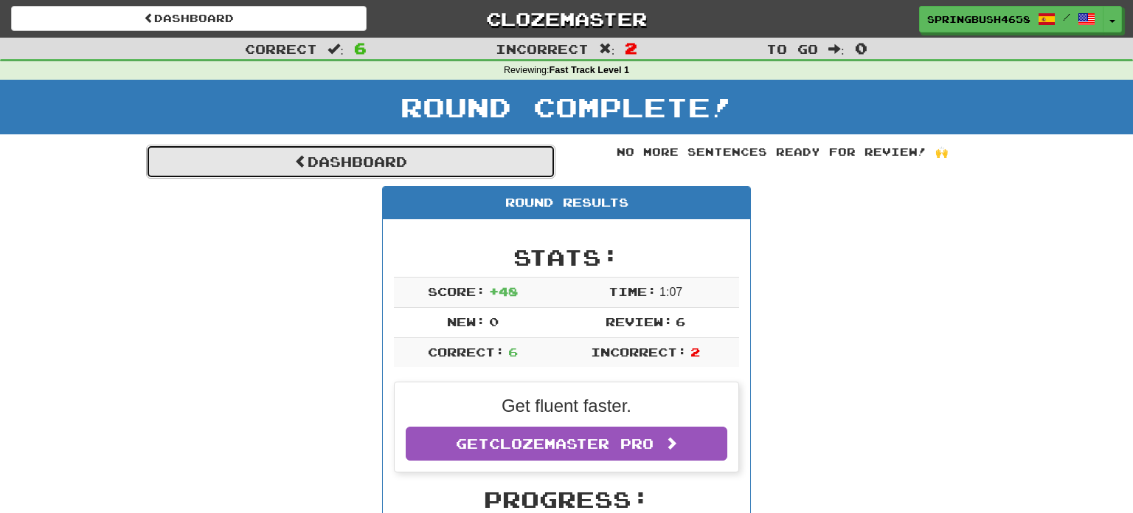
click at [448, 164] on link "Dashboard" at bounding box center [350, 162] width 409 height 34
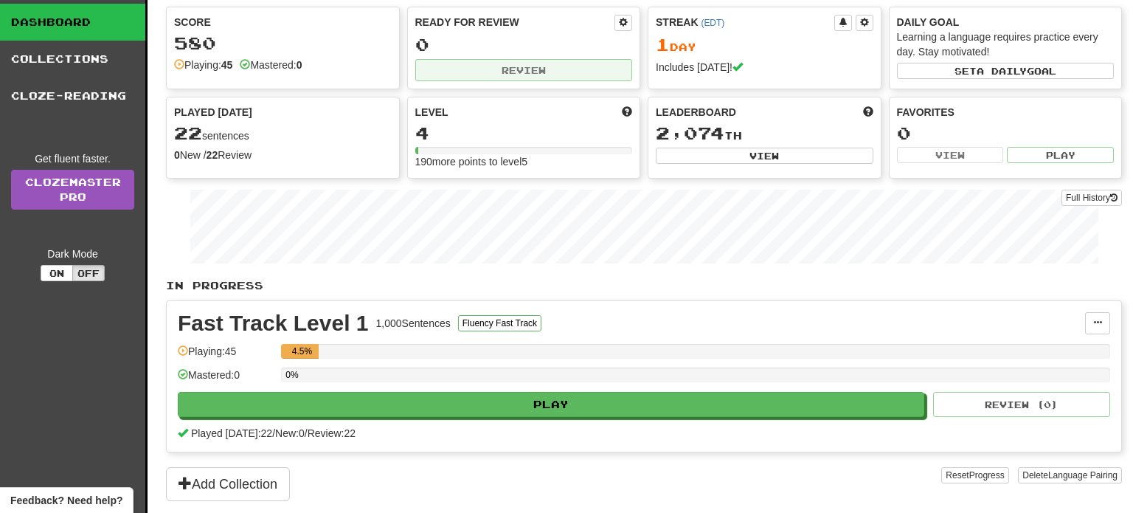
scroll to position [66, 0]
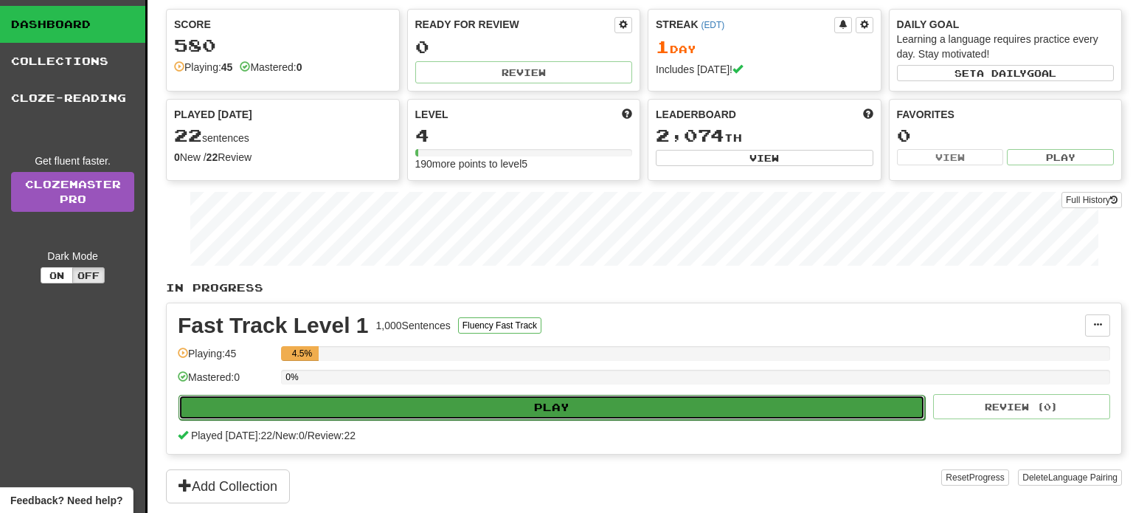
click at [580, 412] on button "Play" at bounding box center [552, 407] width 747 height 25
select select "**"
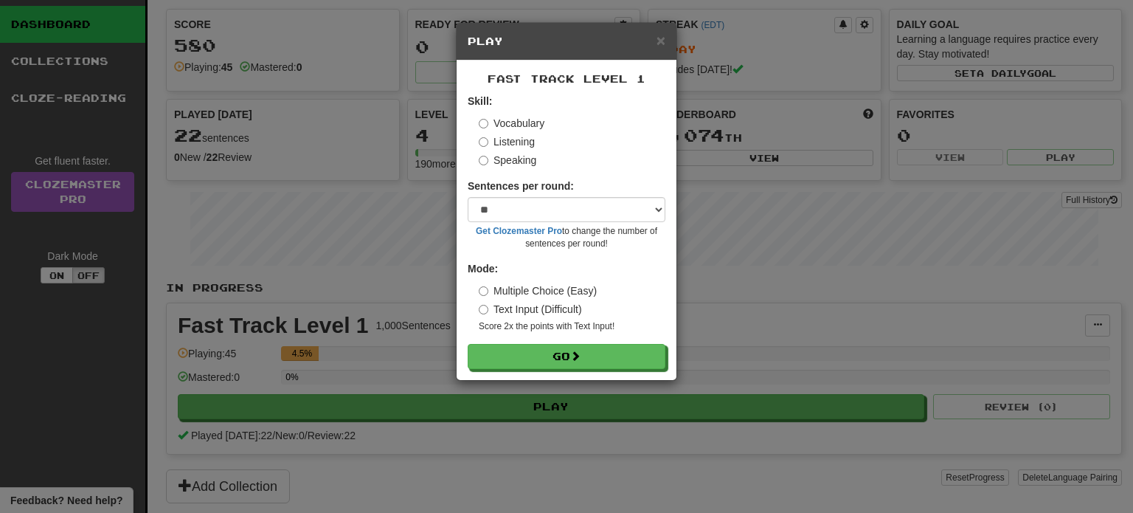
click at [521, 316] on label "Text Input (Difficult)" at bounding box center [530, 309] width 103 height 15
click at [502, 297] on label "Multiple Choice (Easy)" at bounding box center [538, 290] width 118 height 15
click at [523, 307] on label "Text Input (Difficult)" at bounding box center [530, 309] width 103 height 15
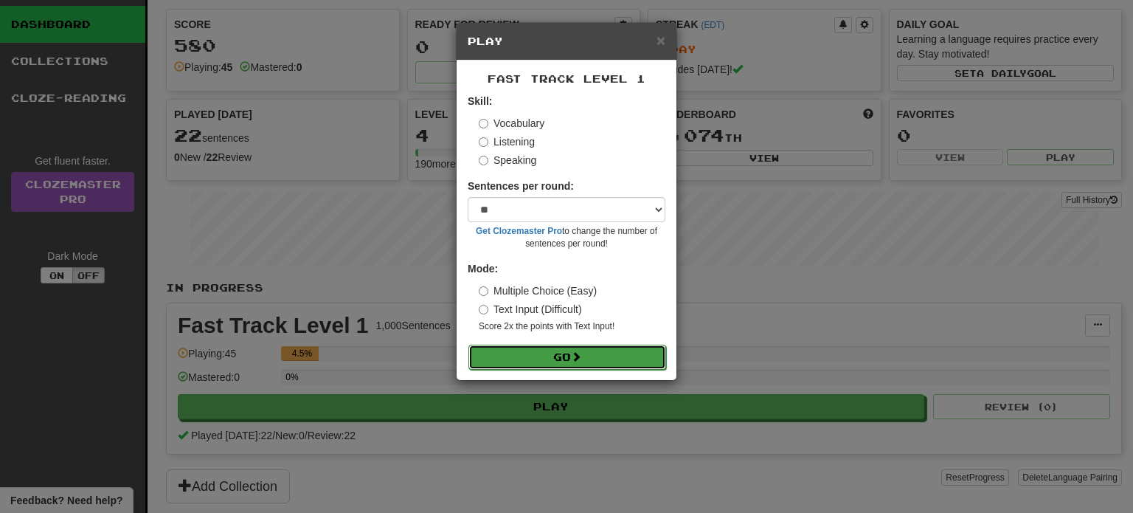
click at [536, 354] on button "Go" at bounding box center [567, 356] width 198 height 25
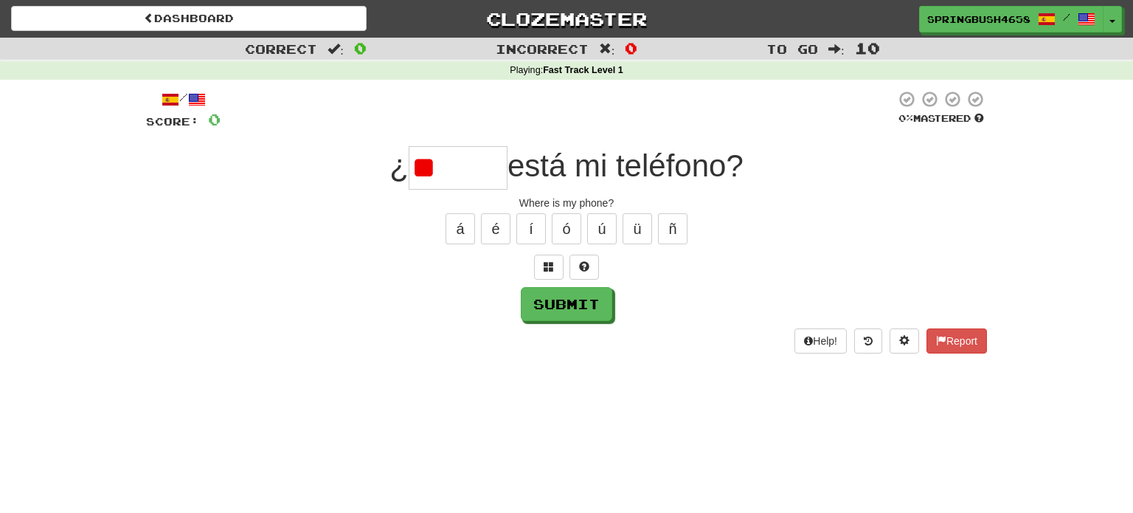
type input "*"
type input "*****"
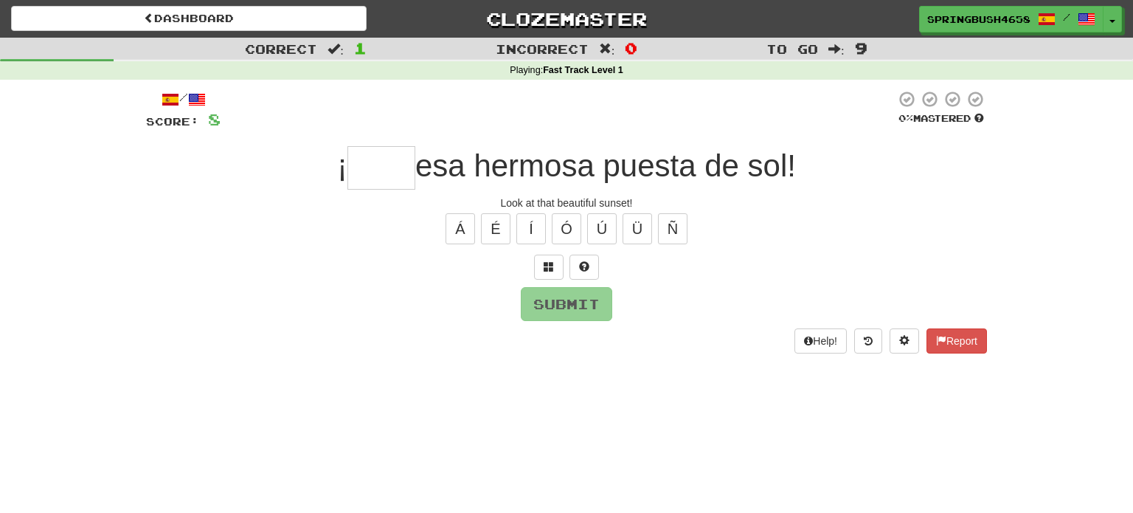
type input "*"
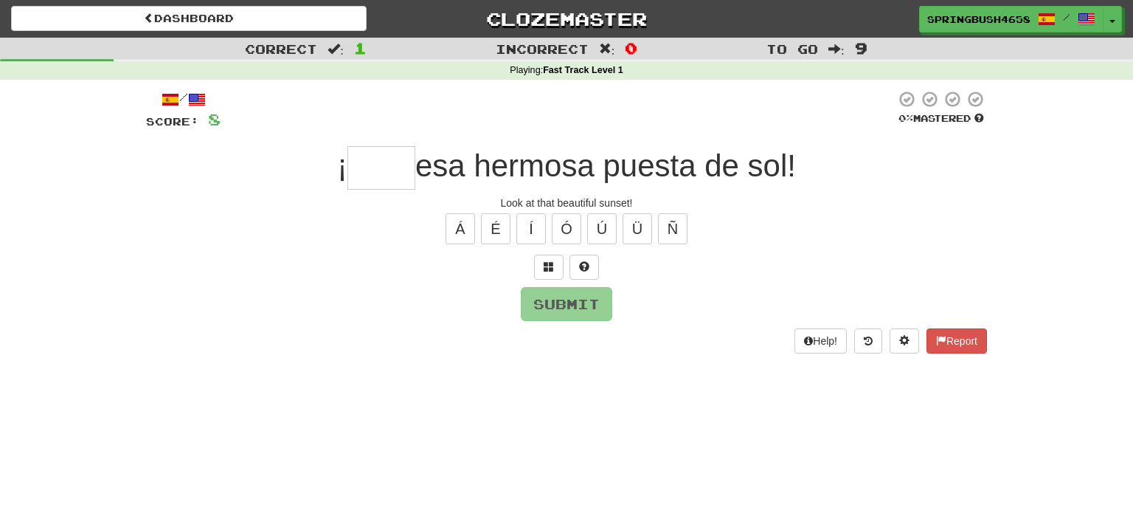
type input "*"
click at [595, 314] on button "Submit" at bounding box center [567, 304] width 91 height 34
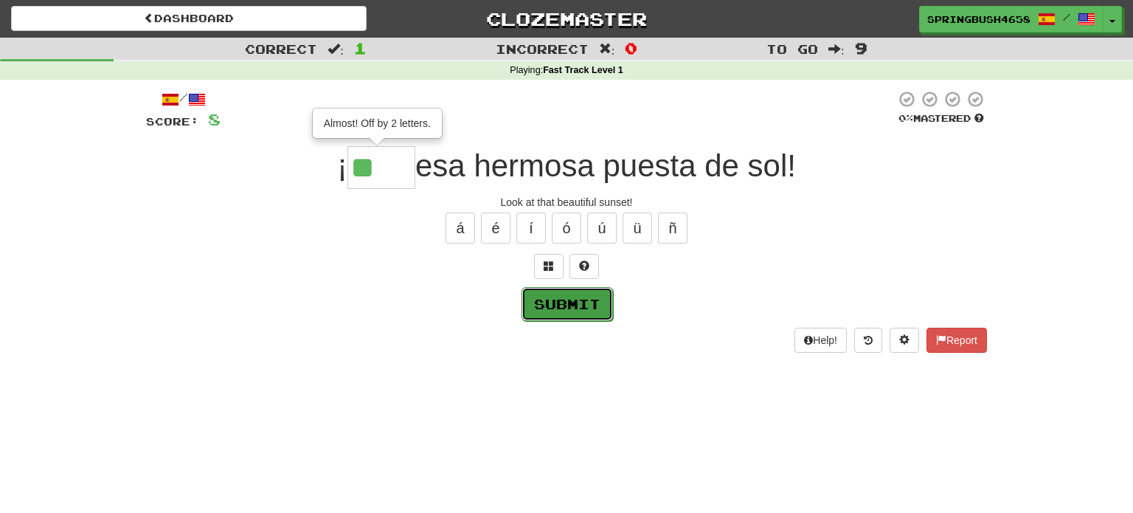
click at [595, 314] on button "Submit" at bounding box center [567, 304] width 91 height 34
type input "****"
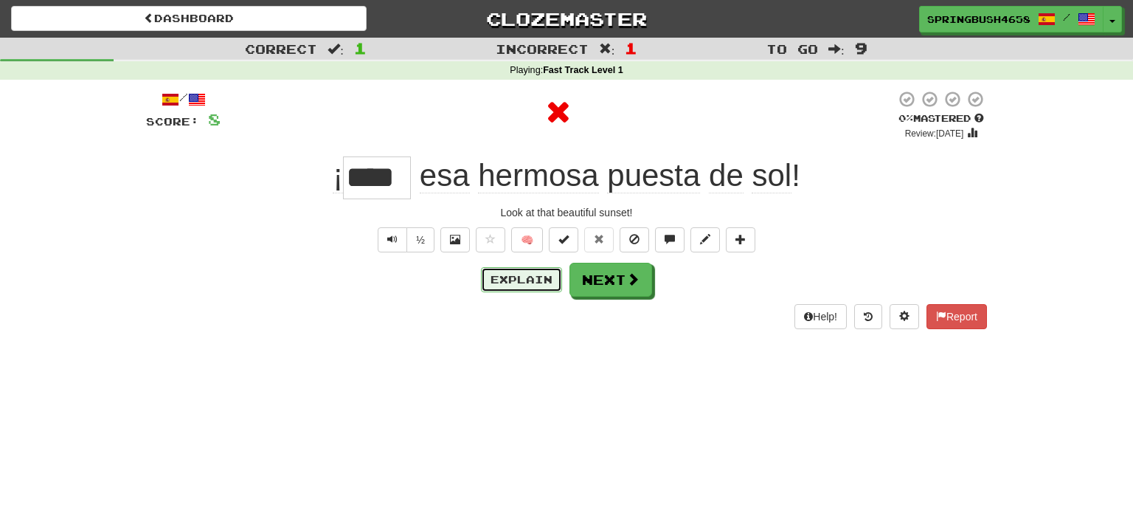
click at [538, 281] on button "Explain" at bounding box center [521, 279] width 81 height 25
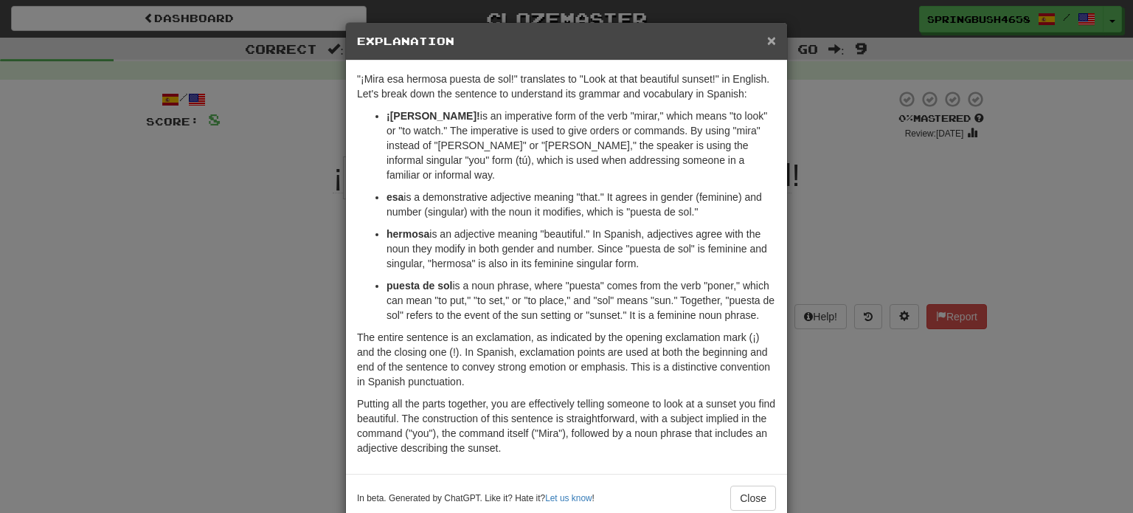
click at [775, 39] on span "×" at bounding box center [771, 40] width 9 height 17
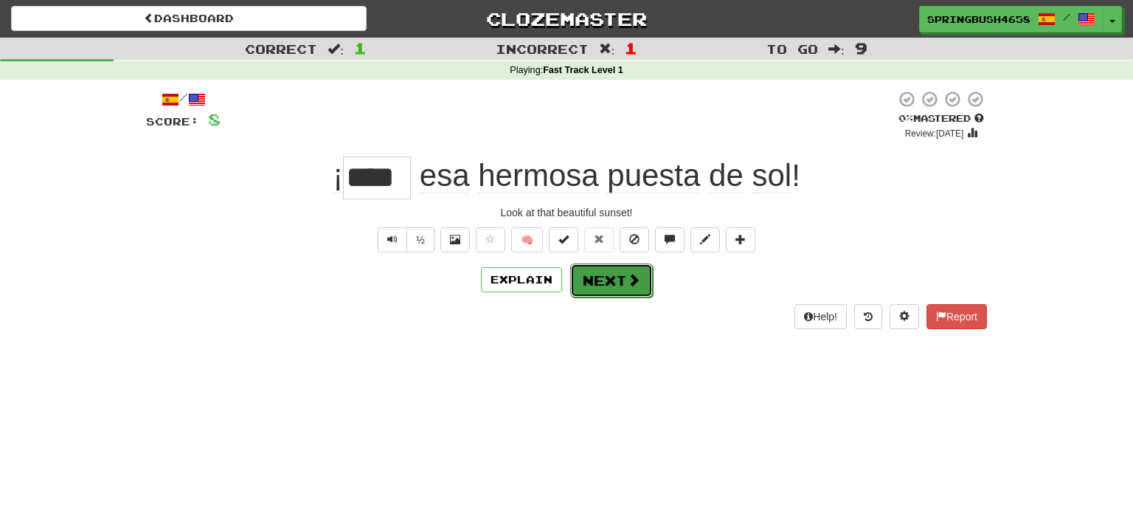
click at [616, 278] on button "Next" at bounding box center [611, 280] width 83 height 34
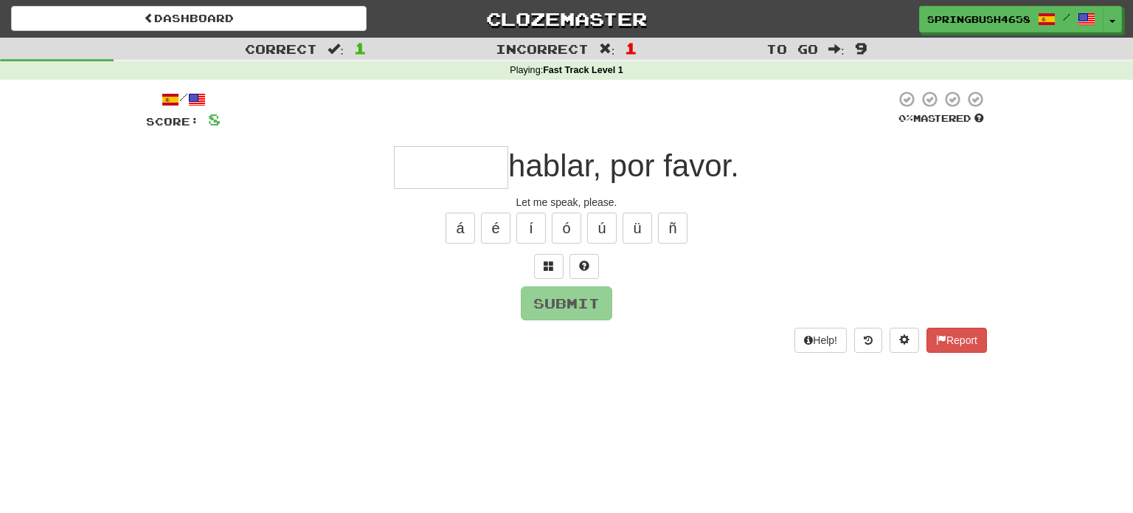
type input "*"
type input "******"
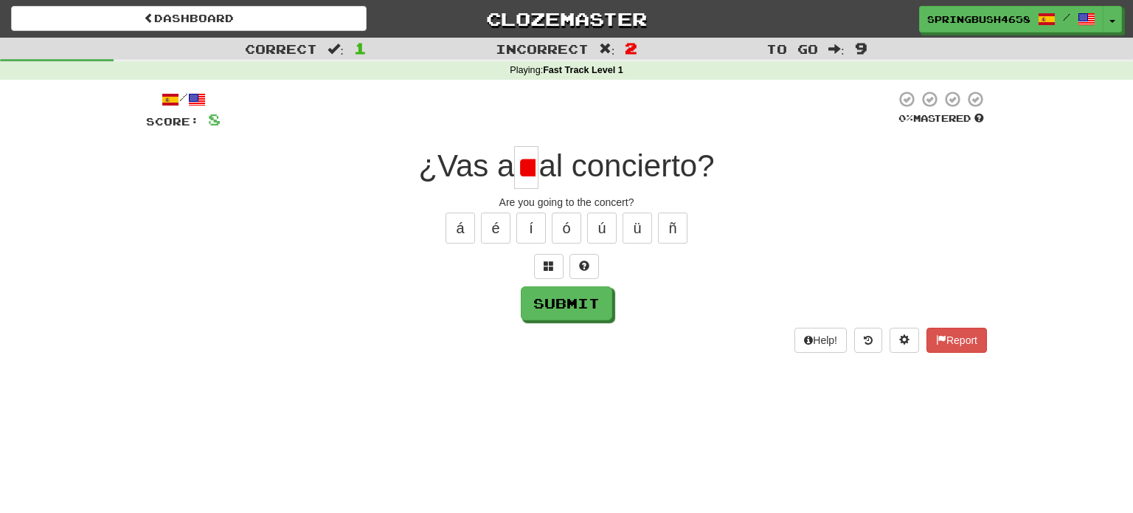
scroll to position [0, 5]
type input "*"
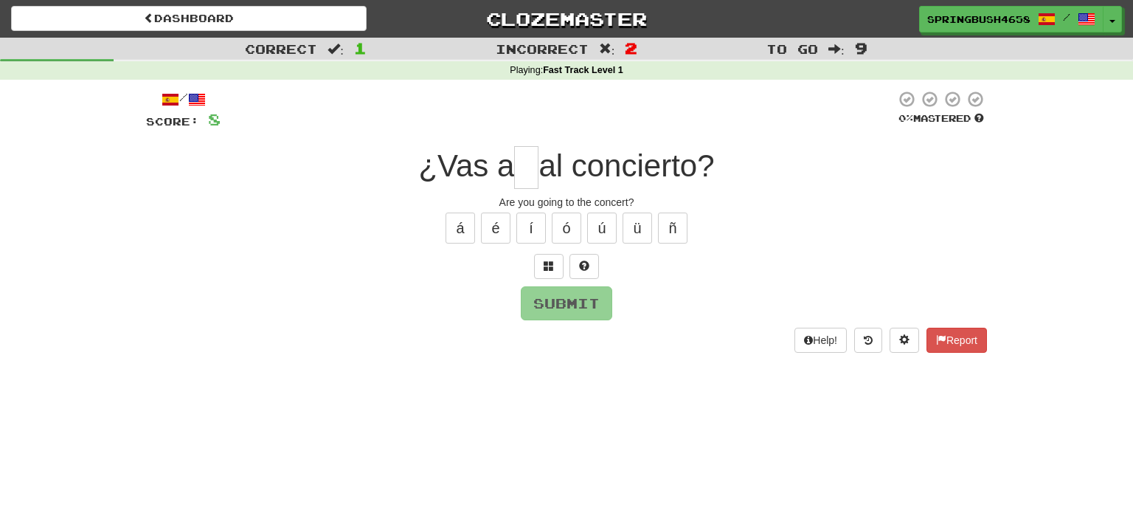
type input "*"
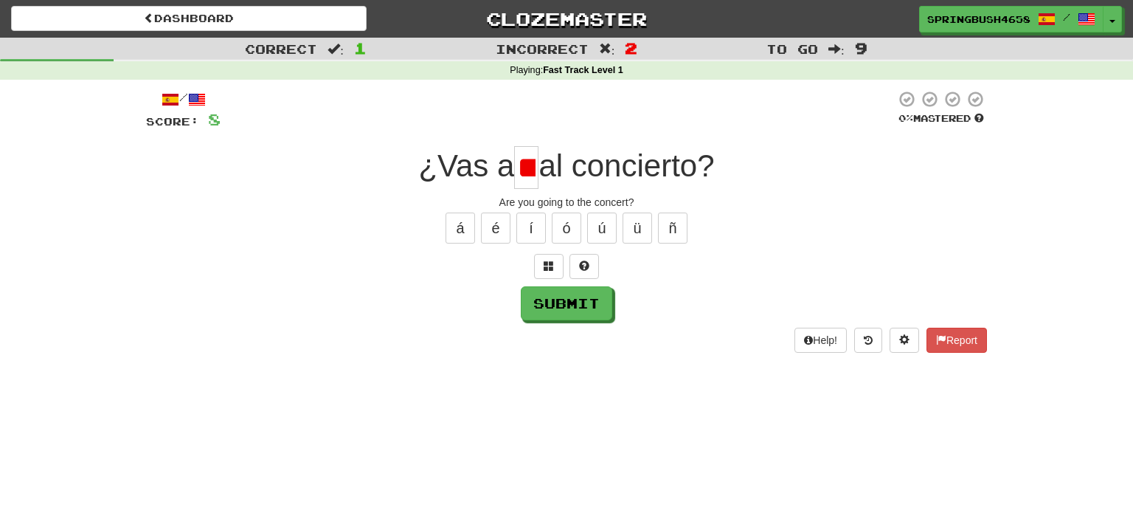
scroll to position [0, 13]
type input "*"
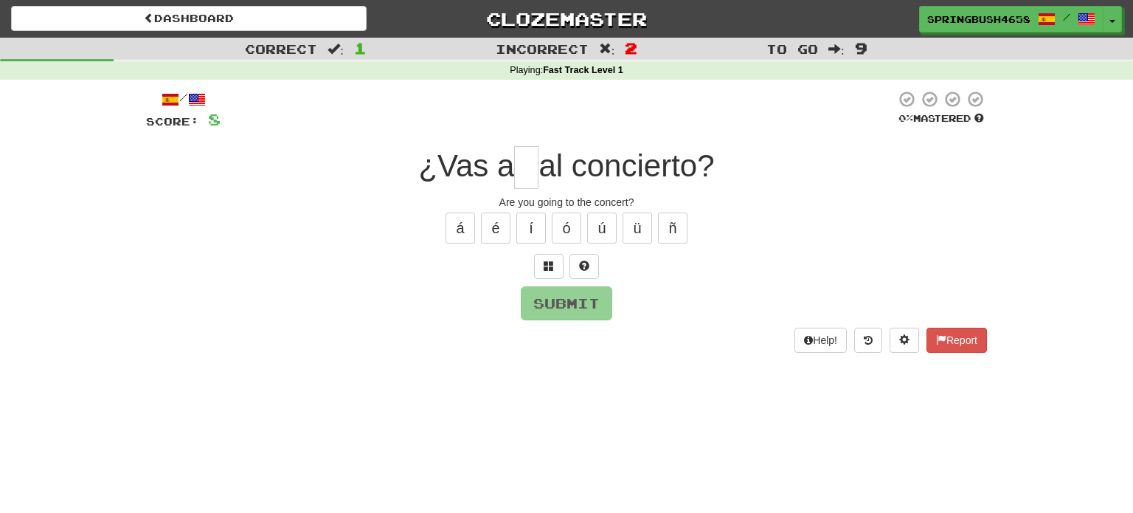
type input "*"
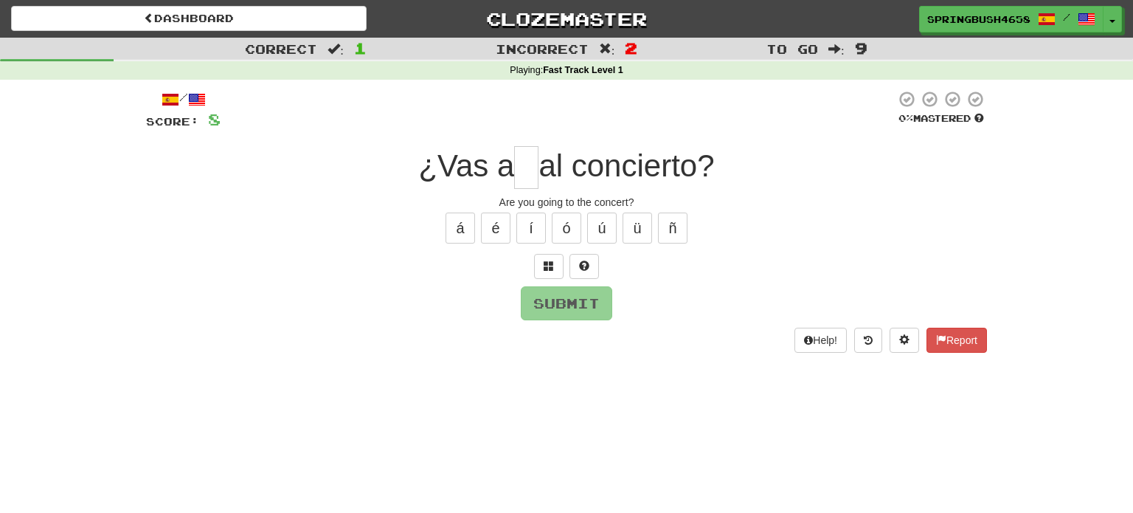
type input "*"
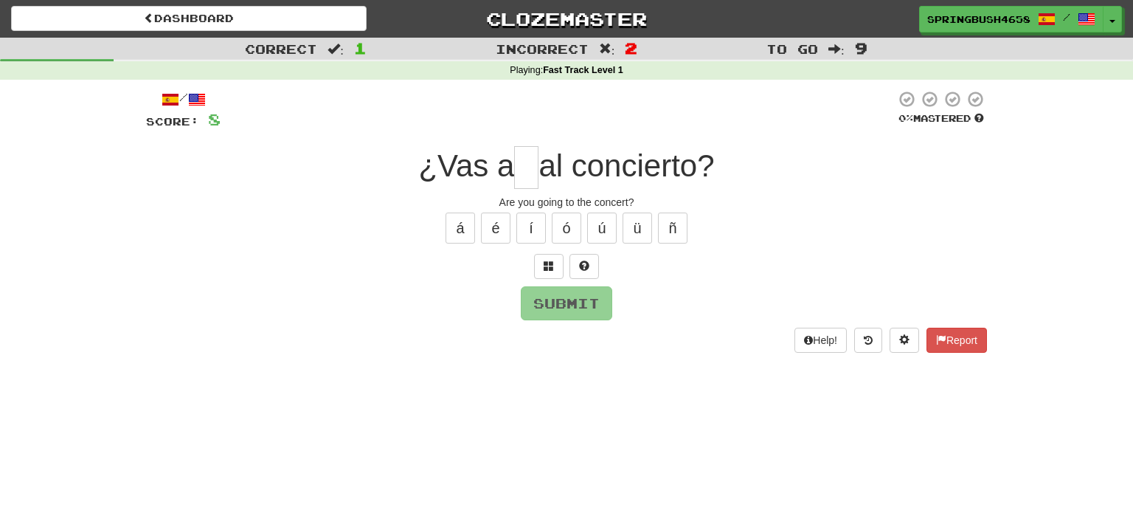
type input "*"
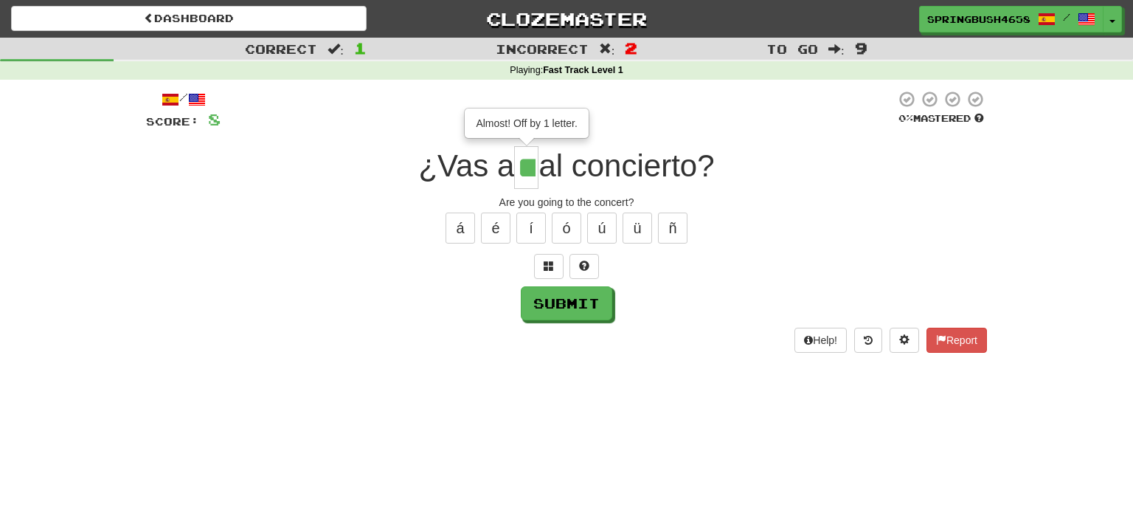
scroll to position [0, 3]
type input "*"
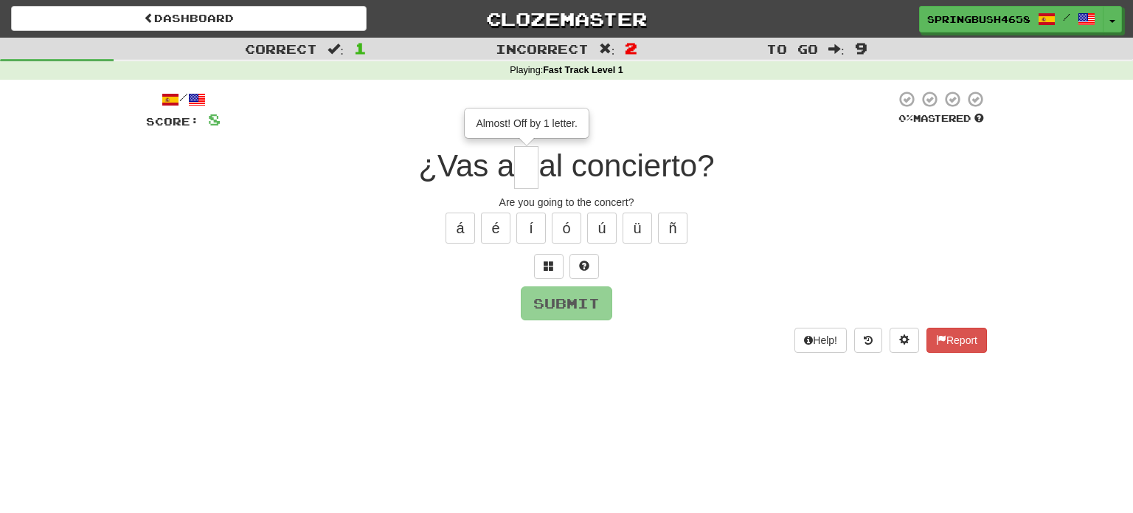
type input "*"
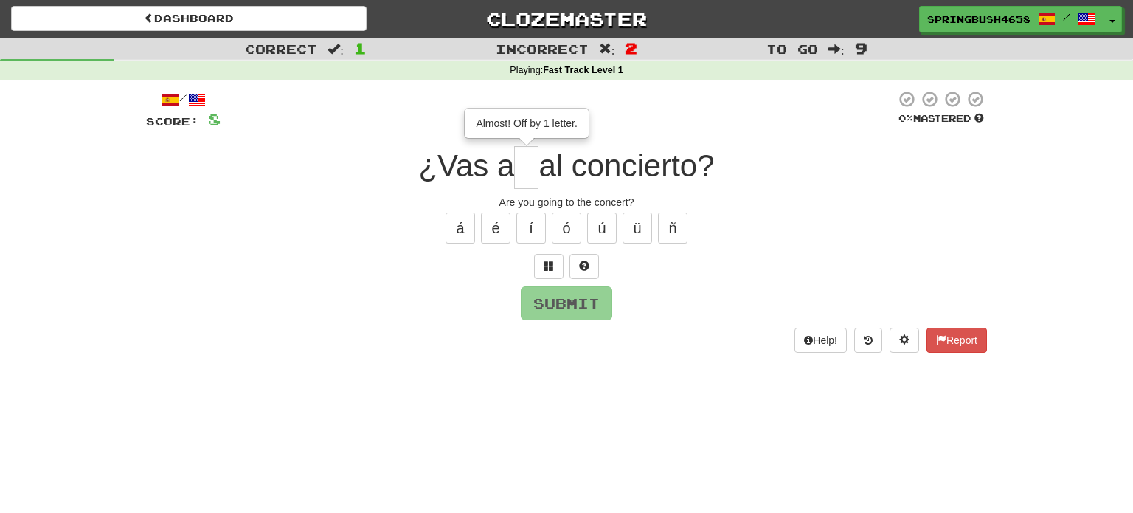
type input "*"
type input "**"
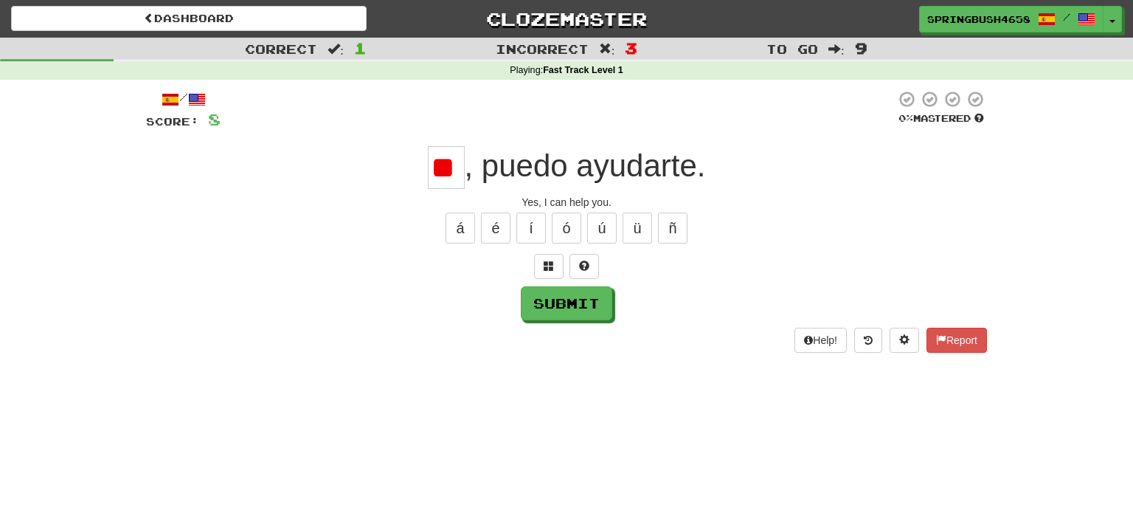
type input "*"
type input "**"
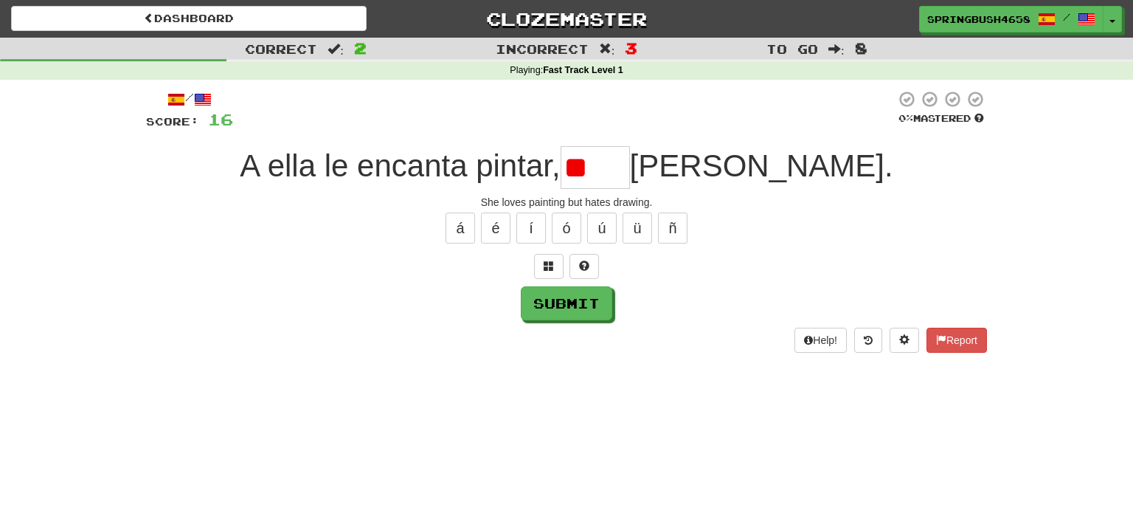
type input "*"
type input "****"
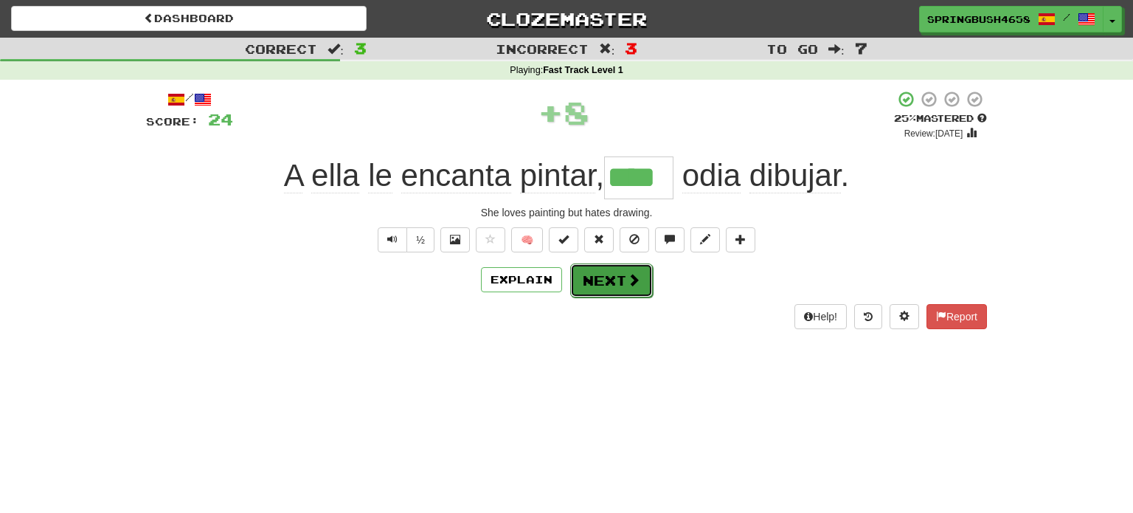
click at [606, 280] on button "Next" at bounding box center [611, 280] width 83 height 34
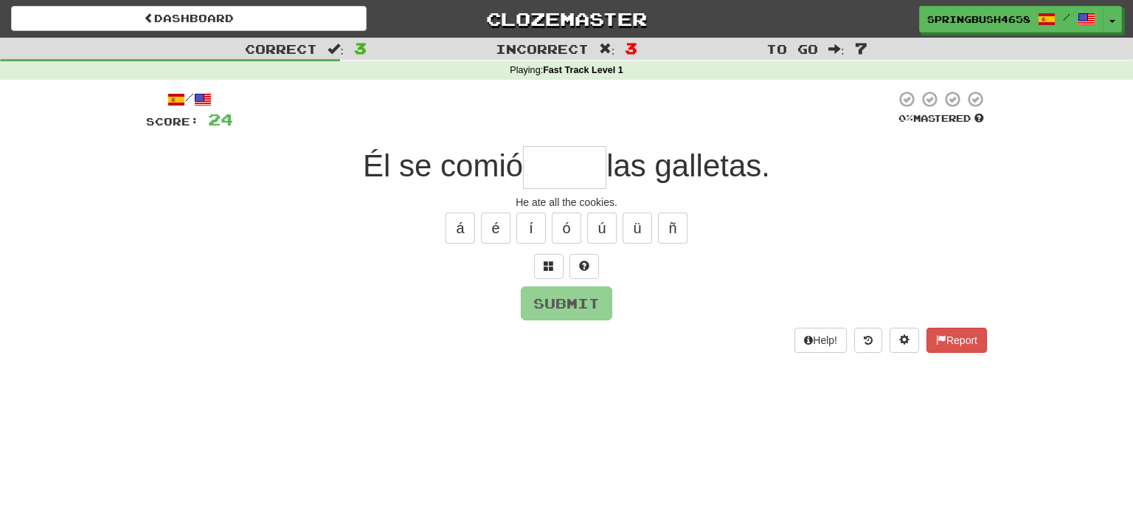
type input "*"
click at [553, 263] on span at bounding box center [549, 265] width 10 height 10
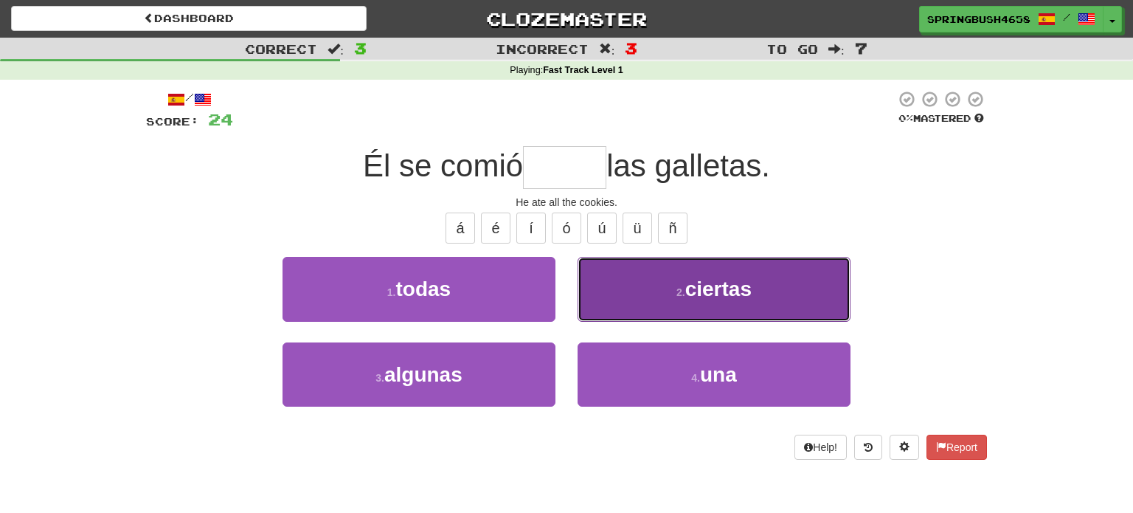
click at [633, 273] on button "2 . ciertas" at bounding box center [714, 289] width 273 height 64
type input "*****"
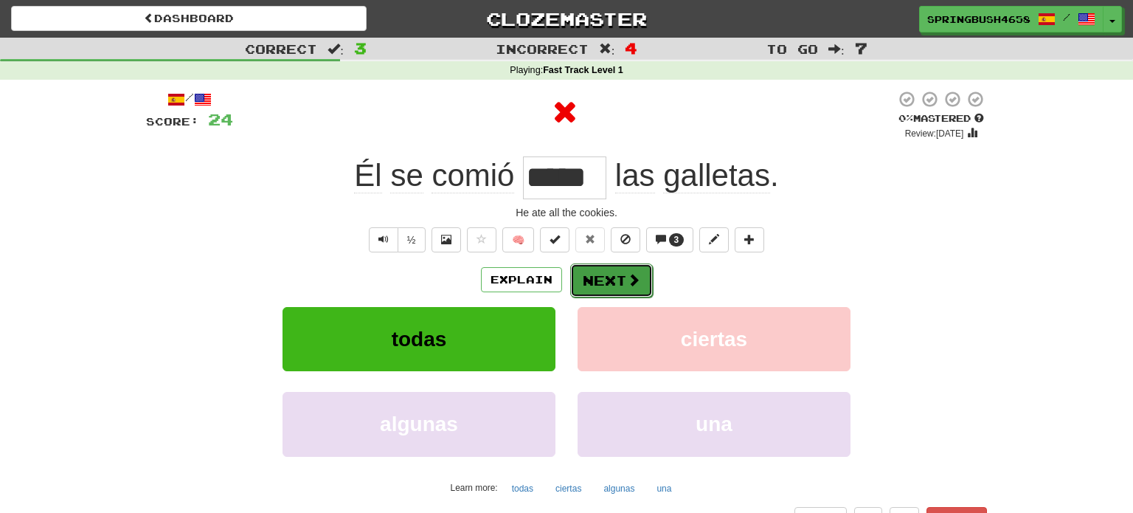
click at [629, 278] on span at bounding box center [633, 279] width 13 height 13
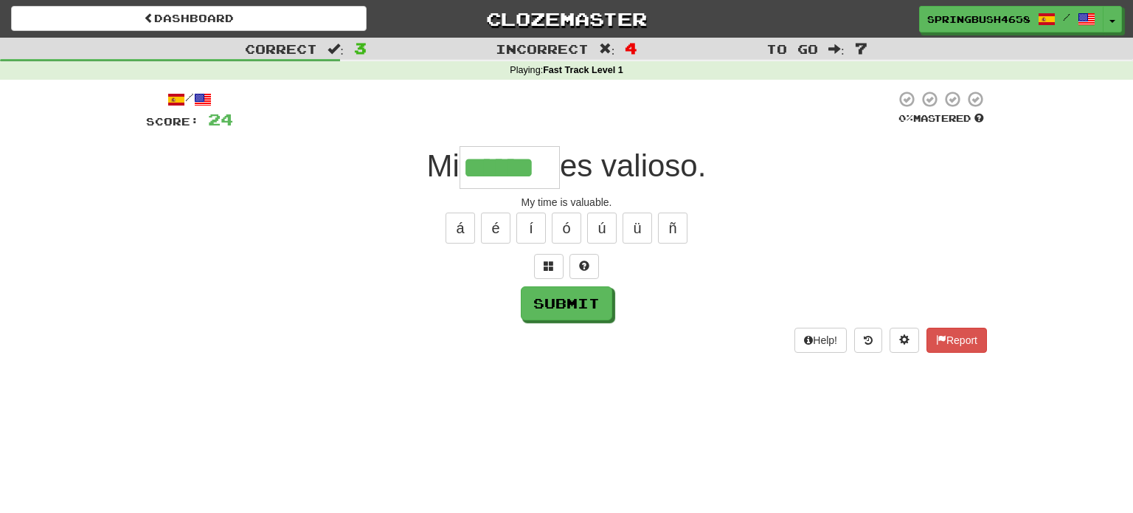
type input "******"
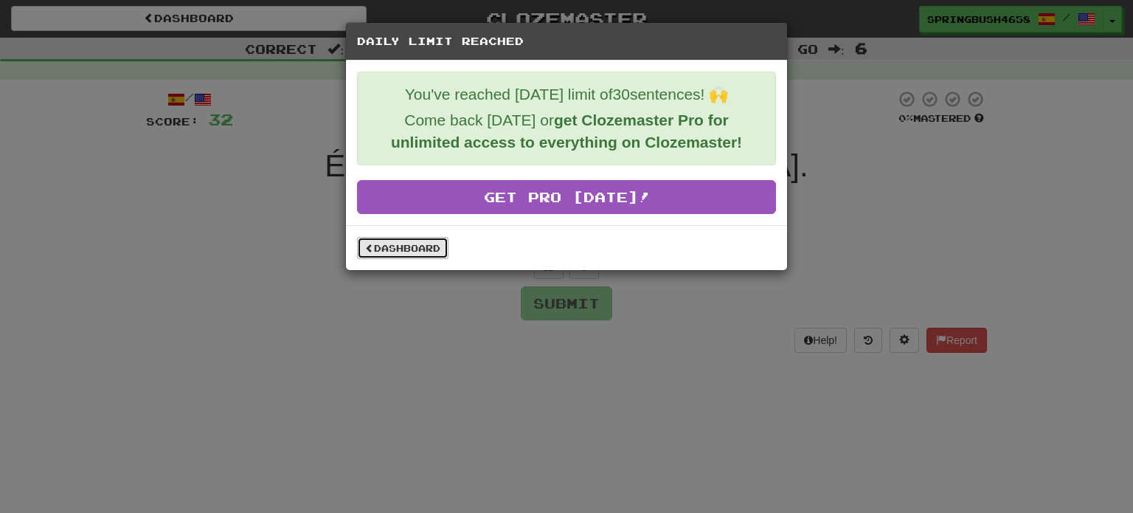
click at [417, 246] on link "Dashboard" at bounding box center [402, 248] width 91 height 22
